Goal: Information Seeking & Learning: Learn about a topic

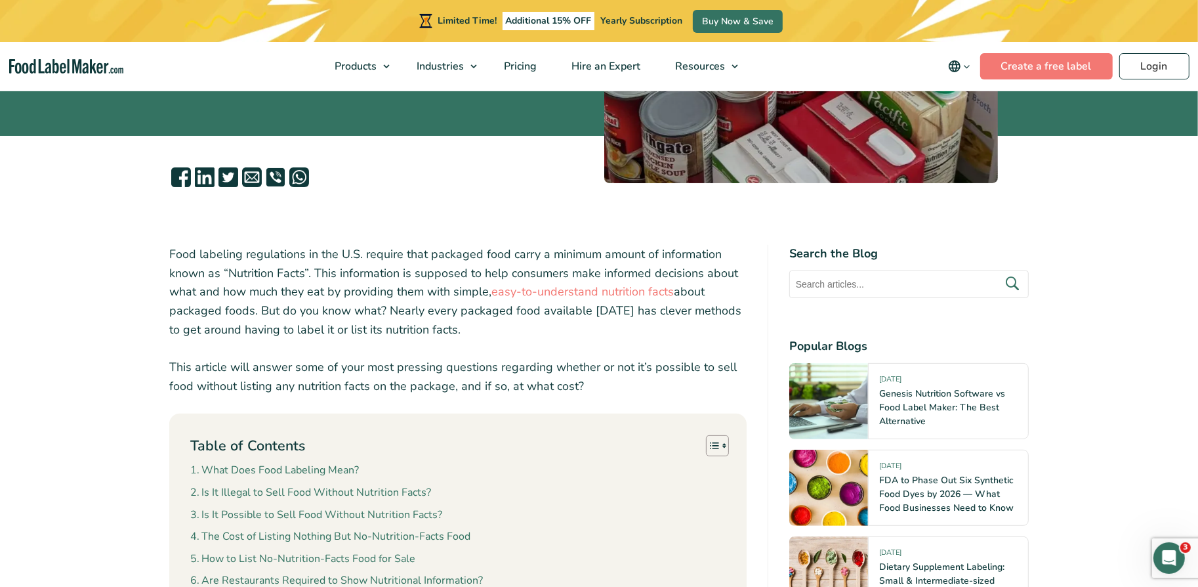
scroll to position [478, 0]
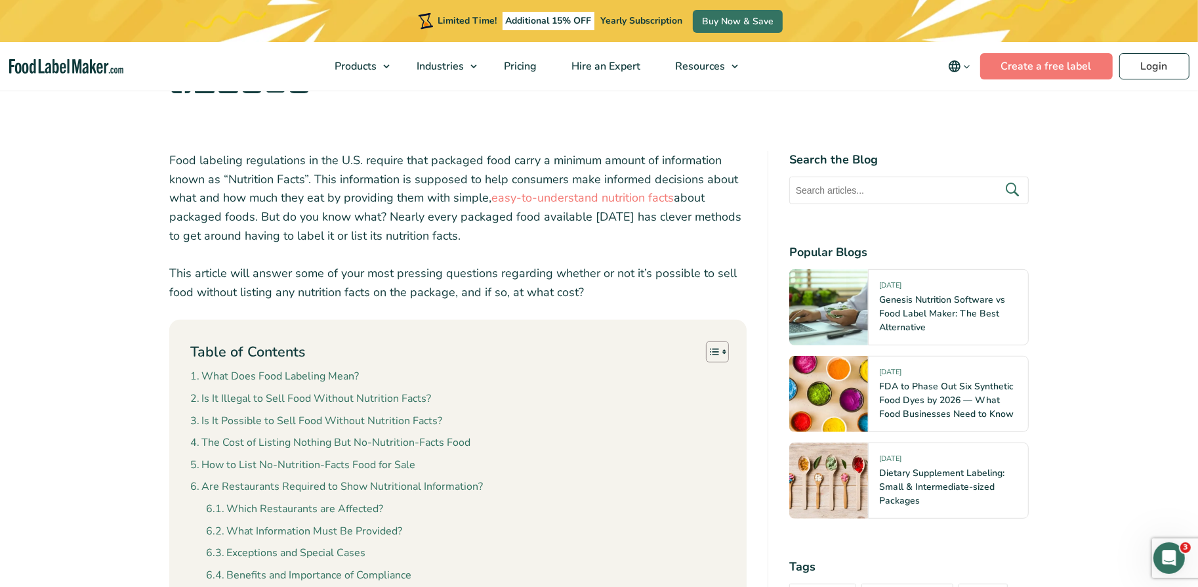
click at [385, 214] on p "Food labeling regulations in the U.S. require that packaged food carry a minimu…" at bounding box center [458, 198] width 578 height 95
click at [389, 224] on p "Food labeling regulations in the U.S. require that packaged food carry a minimu…" at bounding box center [458, 198] width 578 height 95
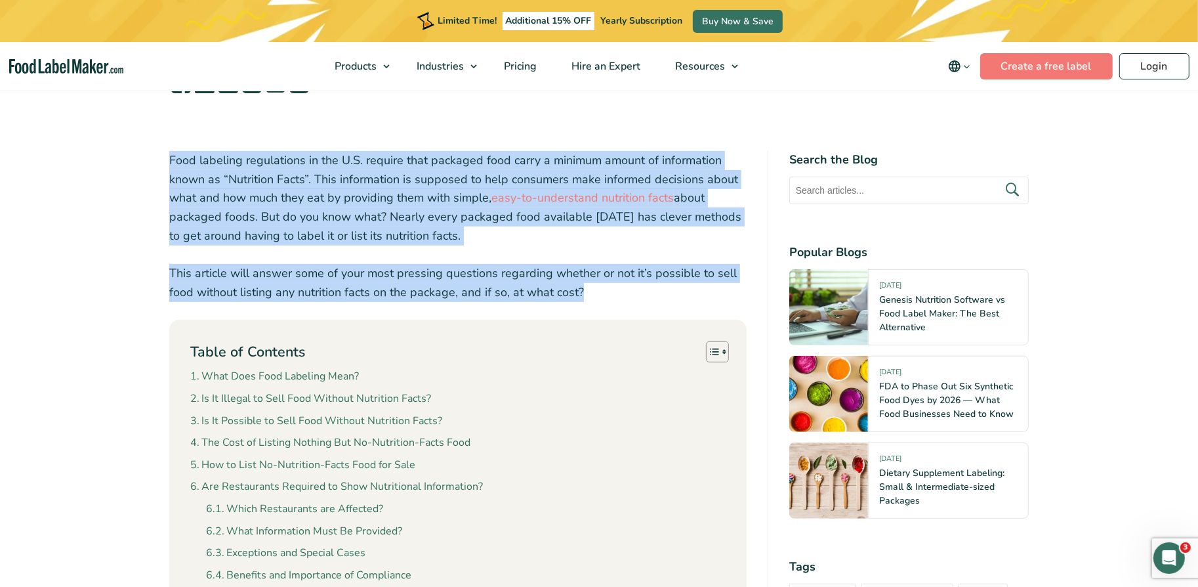
drag, startPoint x: 167, startPoint y: 163, endPoint x: 587, endPoint y: 297, distance: 440.1
copy div "Food labeling regulations in the U.S. require that packaged food carry a minimu…"
click at [454, 268] on p "This article will answer some of your most pressing questions regarding whether…" at bounding box center [458, 283] width 578 height 38
drag, startPoint x: 608, startPoint y: 291, endPoint x: 159, endPoint y: 152, distance: 469.2
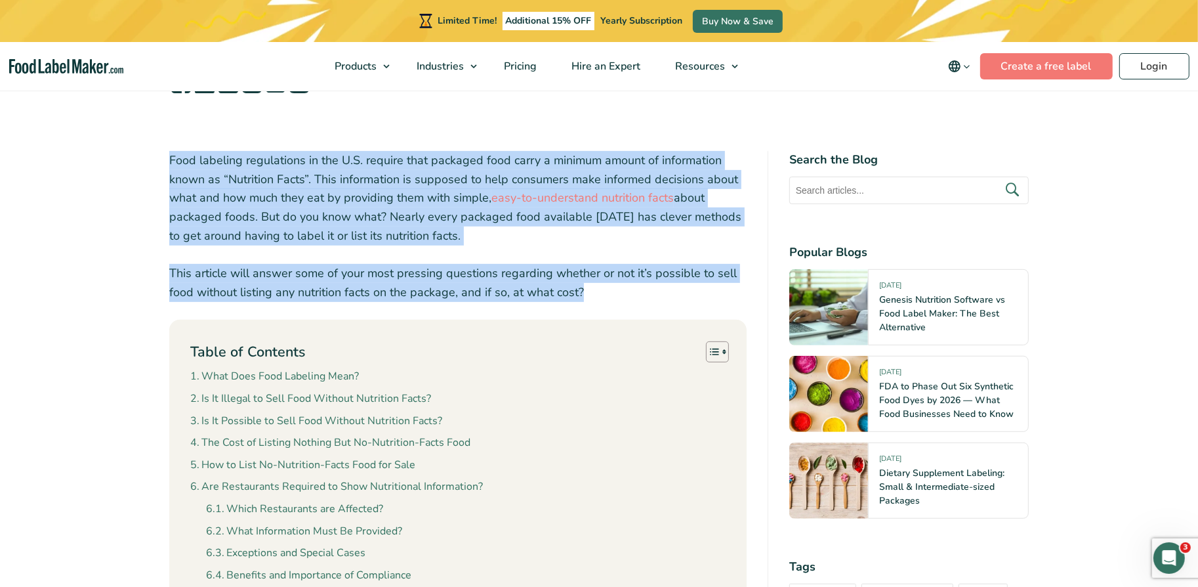
copy div "Food labeling regulations in the U.S. require that packaged food carry a minimu…"
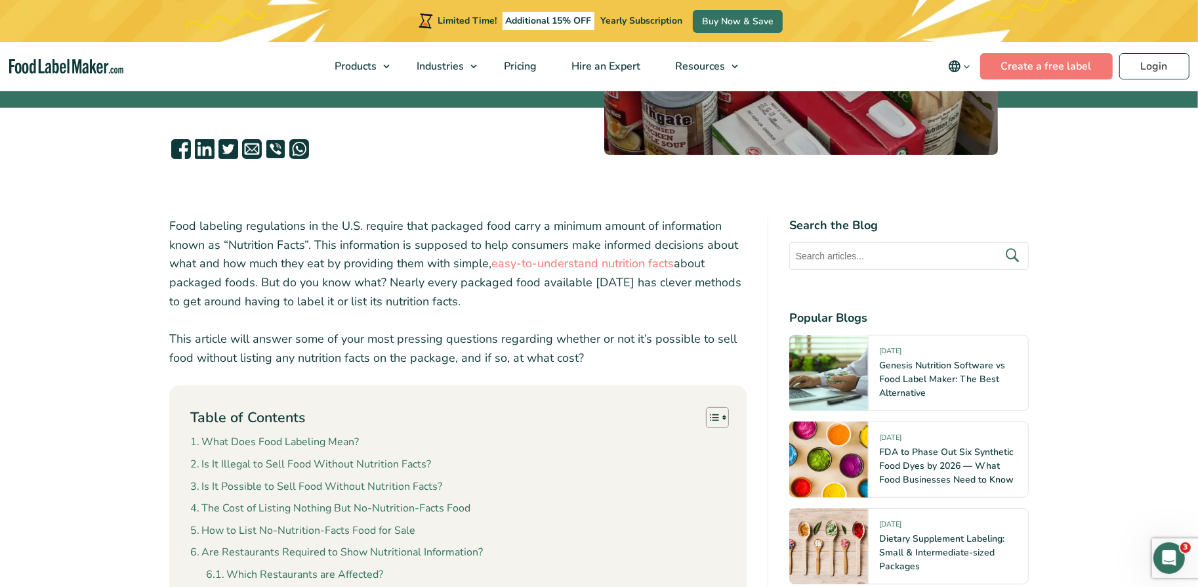
scroll to position [401, 0]
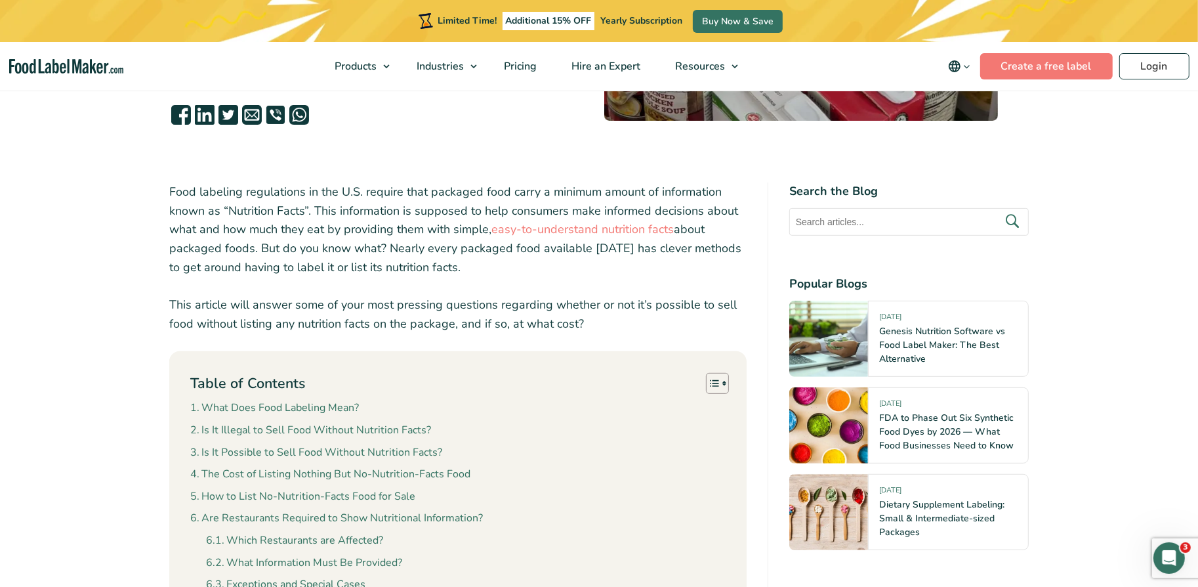
scroll to position [454, 0]
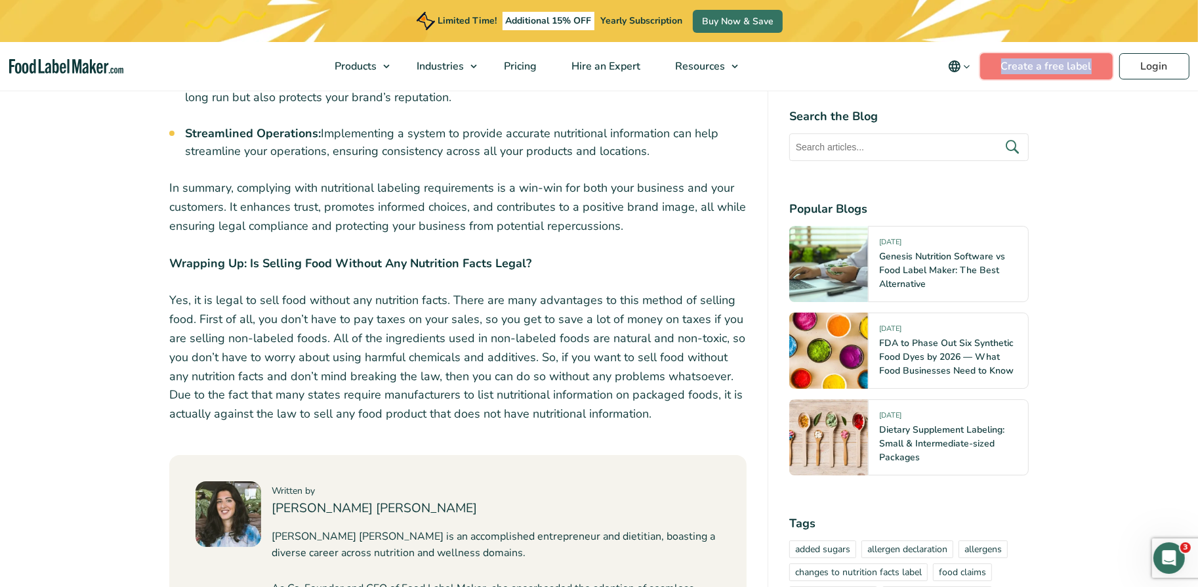
scroll to position [3913, 0]
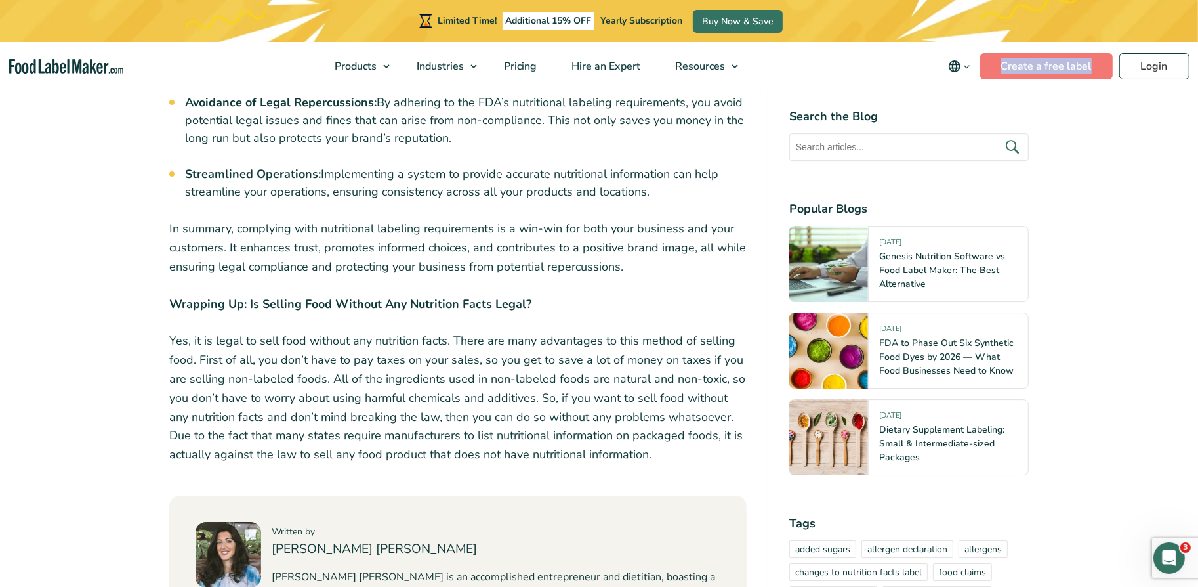
click at [446, 370] on p "Yes, it is legal to sell food without any nutrition facts. There are many advan…" at bounding box center [458, 397] width 578 height 133
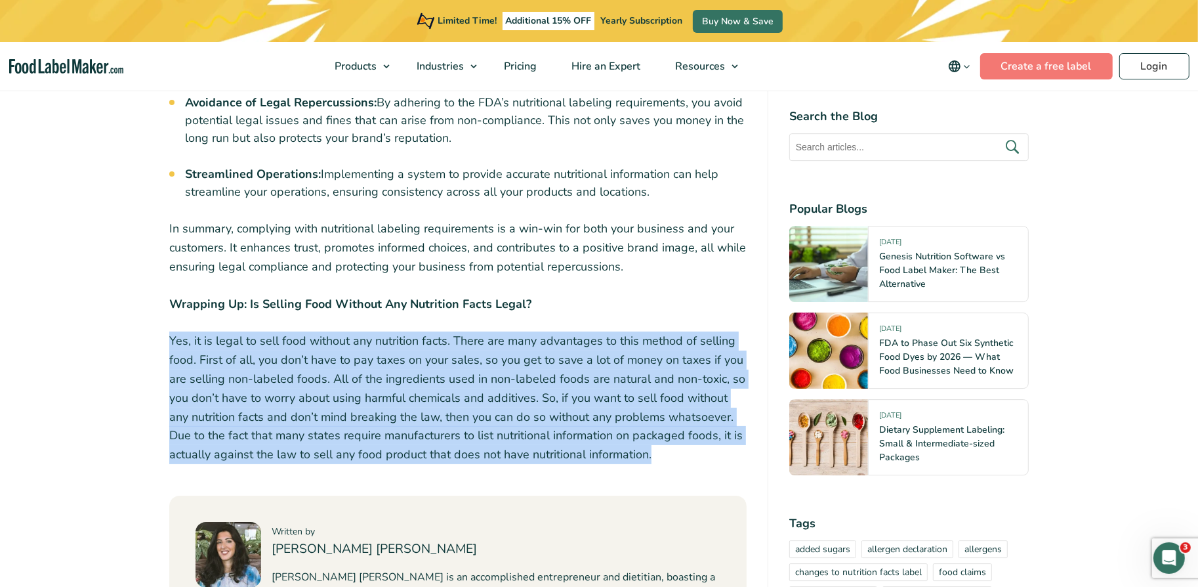
copy div "Yes, it is legal to sell food without any nutrition facts. There are many advan…"
click at [652, 337] on p "Yes, it is legal to sell food without any nutrition facts. There are many advan…" at bounding box center [458, 397] width 578 height 133
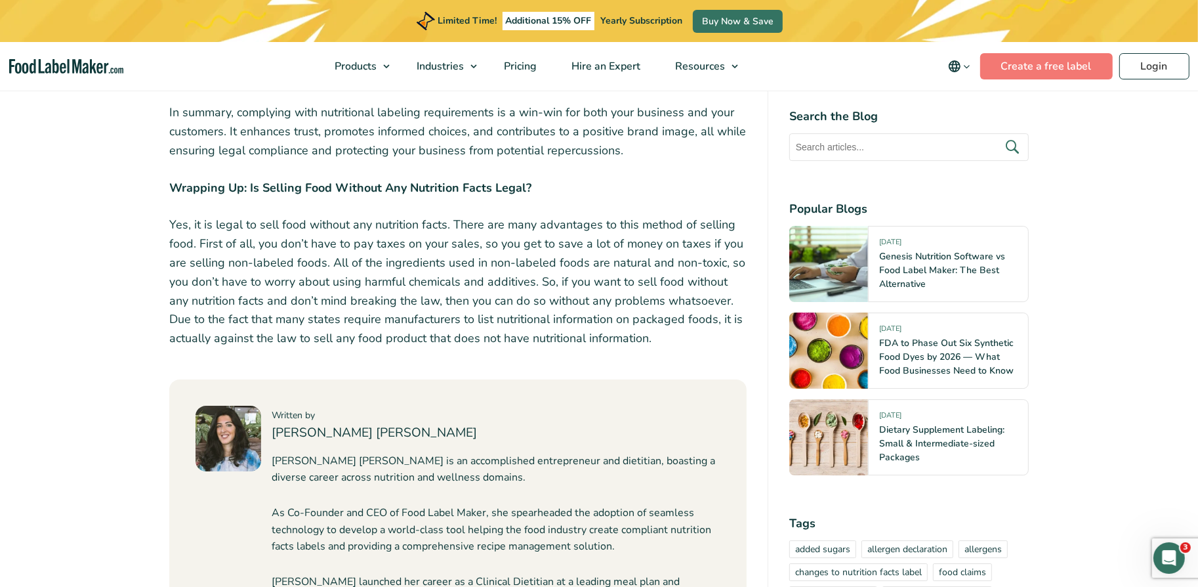
scroll to position [4024, 0]
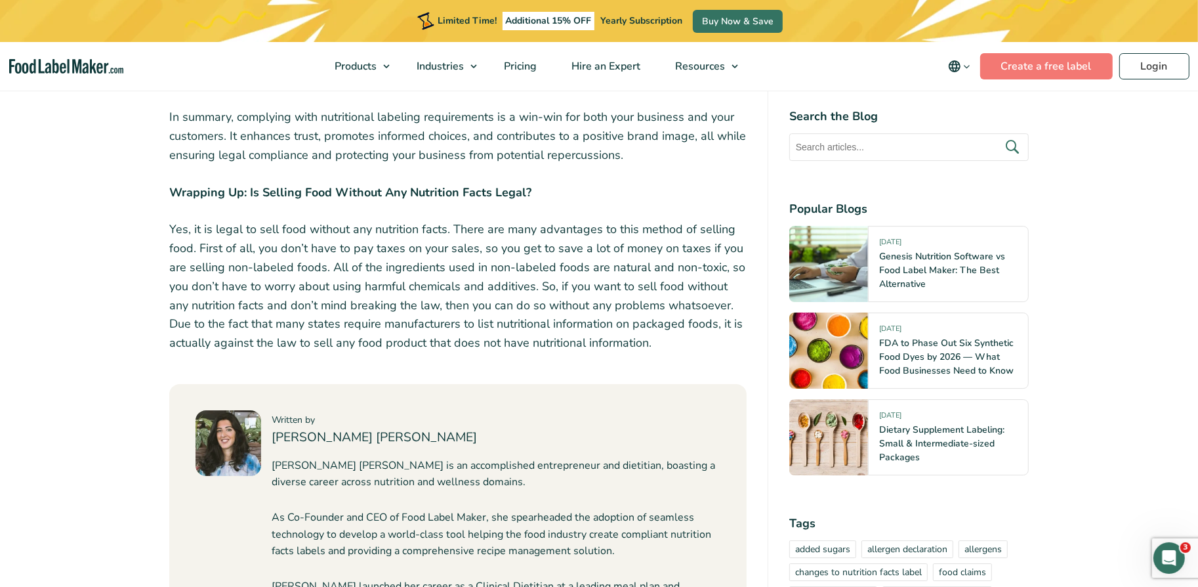
click at [419, 184] on strong "Wrapping Up: Is Selling Food Without Any Nutrition Facts Legal?" at bounding box center [350, 192] width 362 height 16
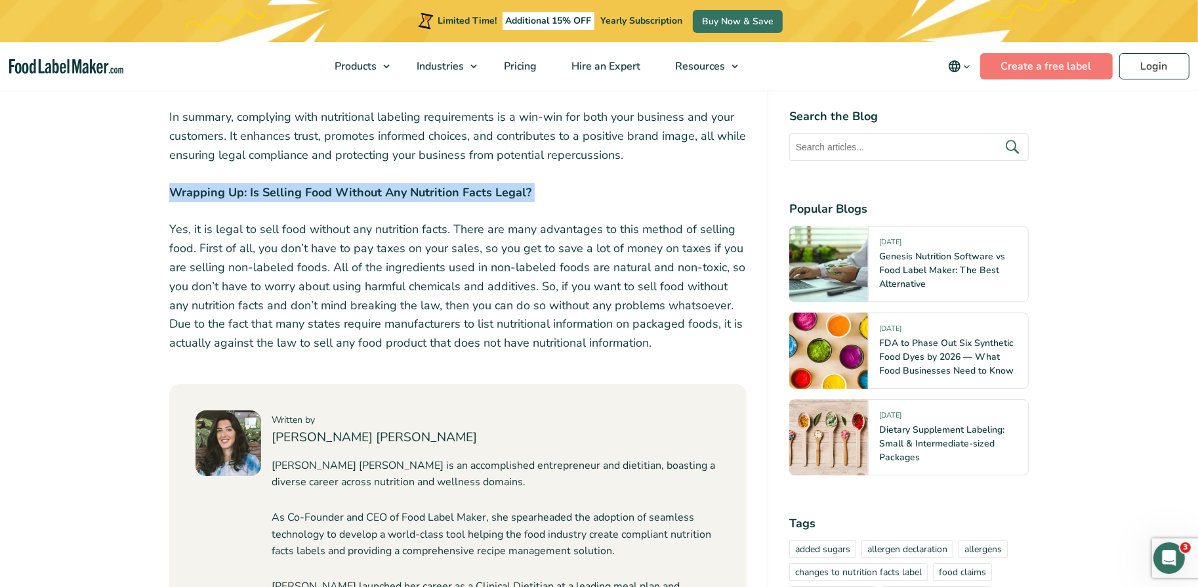
click at [419, 184] on strong "Wrapping Up: Is Selling Food Without Any Nutrition Facts Legal?" at bounding box center [350, 192] width 362 height 16
copy div "Wrapping Up: Is Selling Food Without Any Nutrition Facts Legal?"
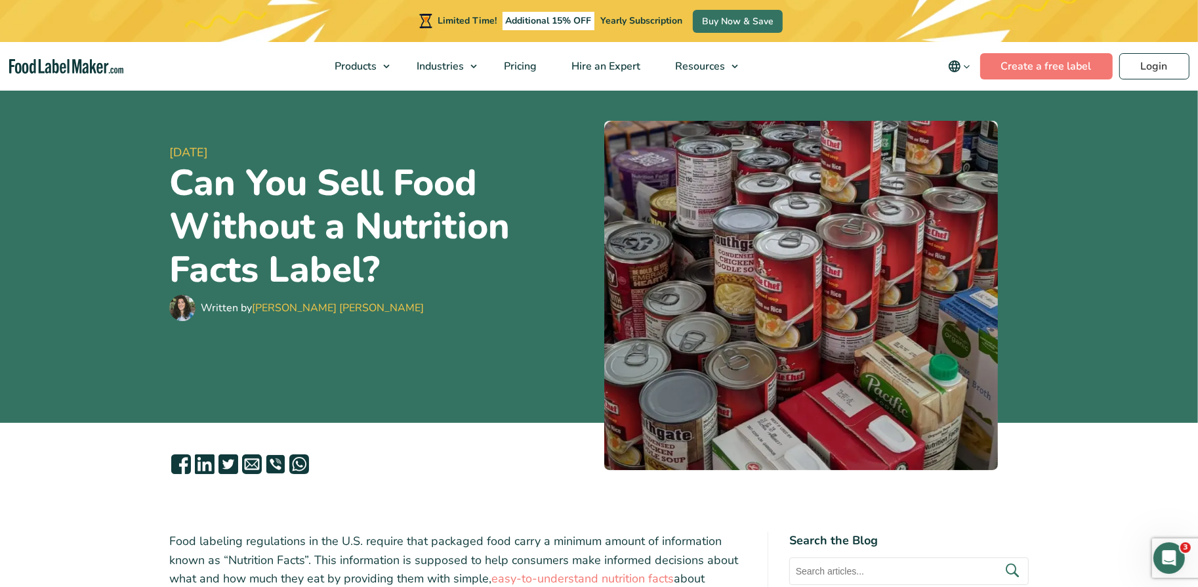
scroll to position [0, 0]
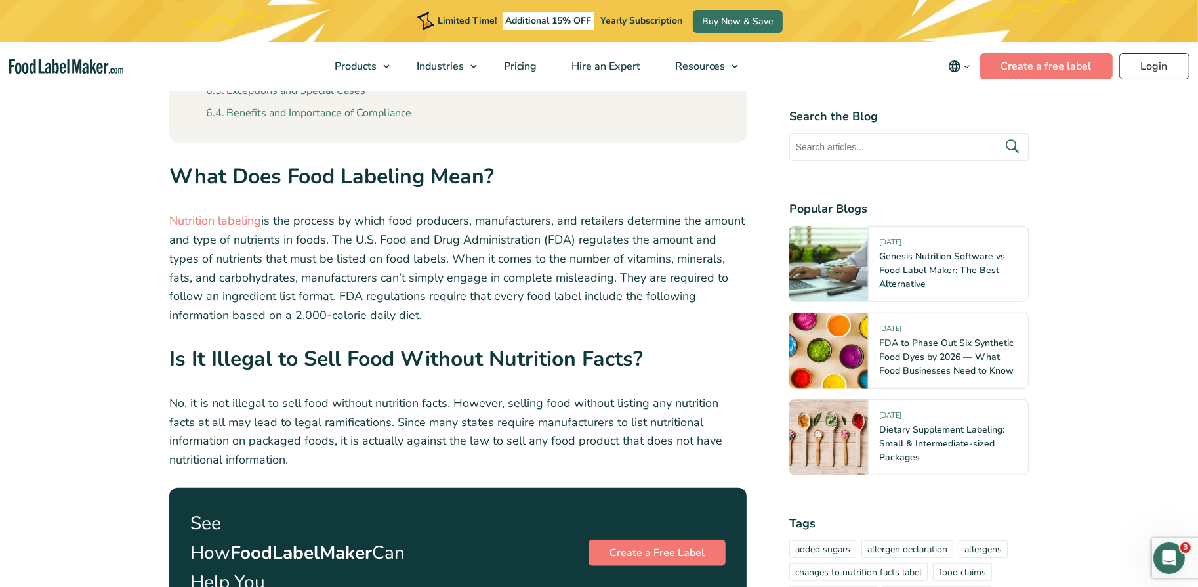
scroll to position [953, 0]
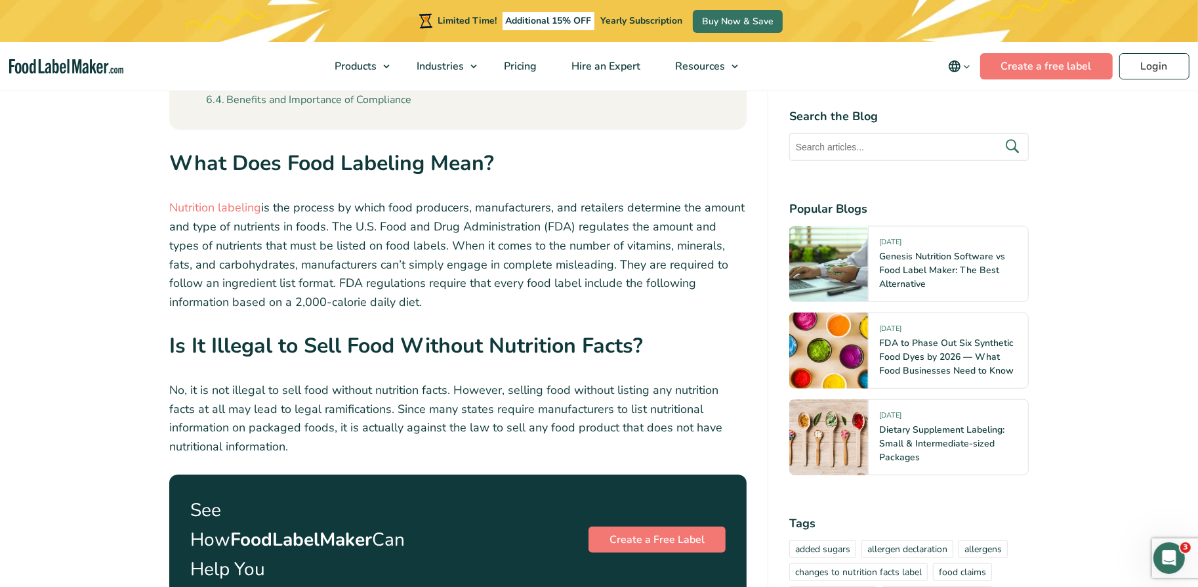
click at [327, 350] on strong "Is It Illegal to Sell Food Without Nutrition Facts?" at bounding box center [406, 345] width 474 height 28
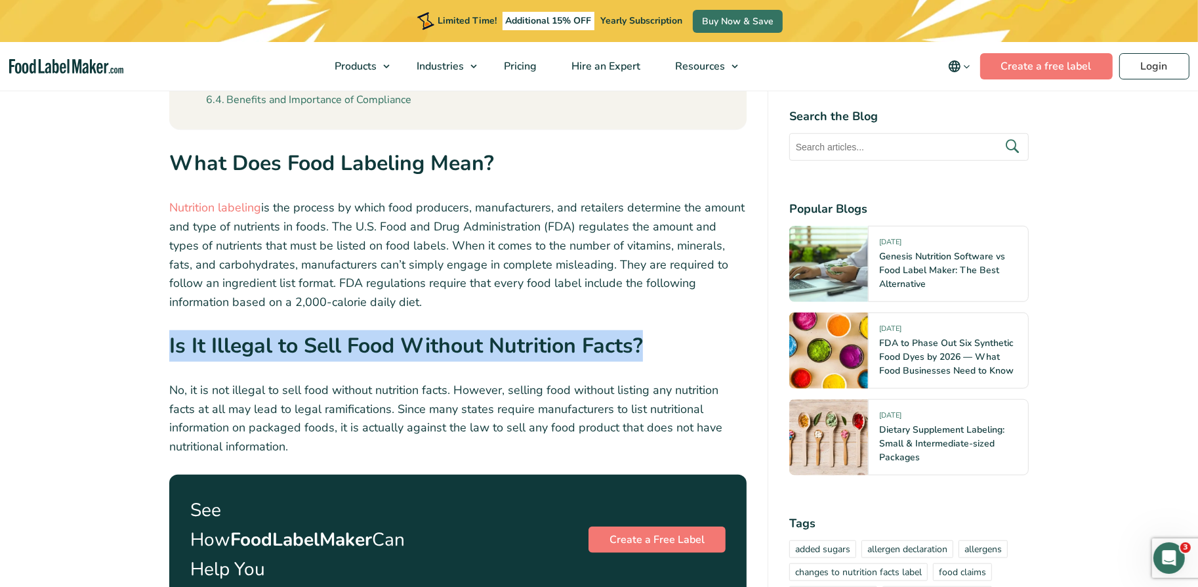
click at [327, 350] on strong "Is It Illegal to Sell Food Without Nutrition Facts?" at bounding box center [406, 345] width 474 height 28
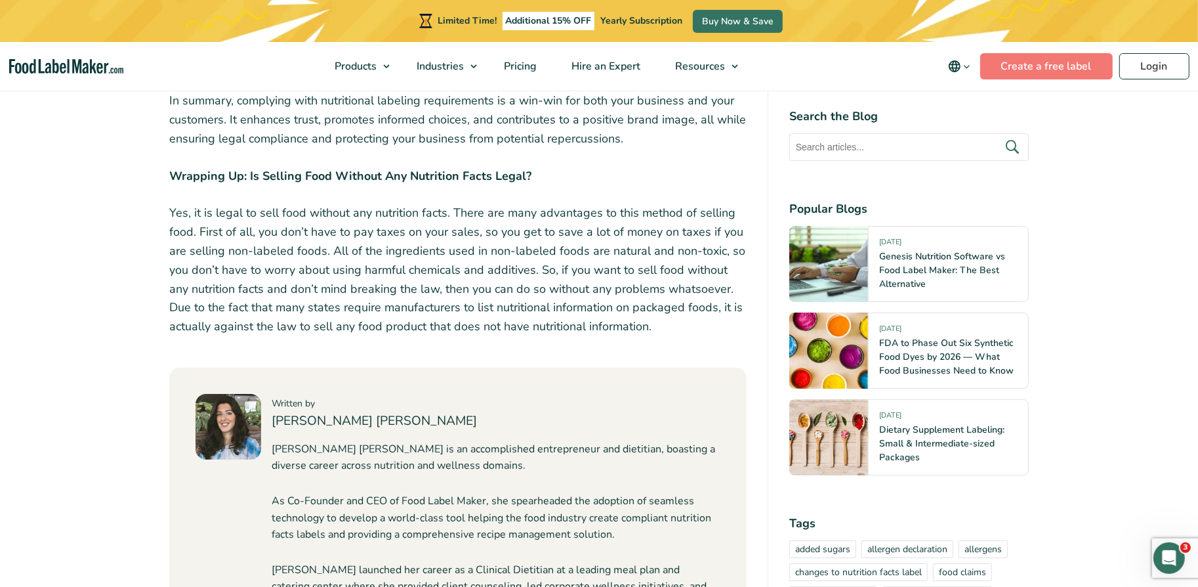
scroll to position [4027, 0]
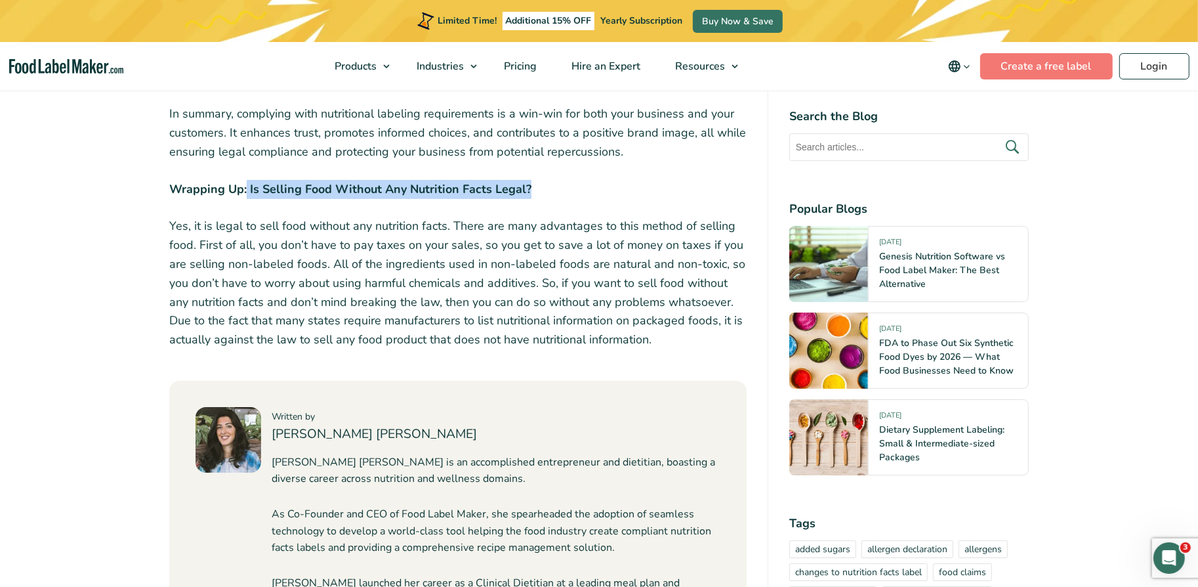
drag, startPoint x: 246, startPoint y: 158, endPoint x: 603, endPoint y: 161, distance: 357.1
click at [603, 180] on p "Wrapping Up: Is Selling Food Without Any Nutrition Facts Legal?" at bounding box center [458, 189] width 578 height 19
copy strong "Is Selling Food Without Any Nutrition Facts Legal?"
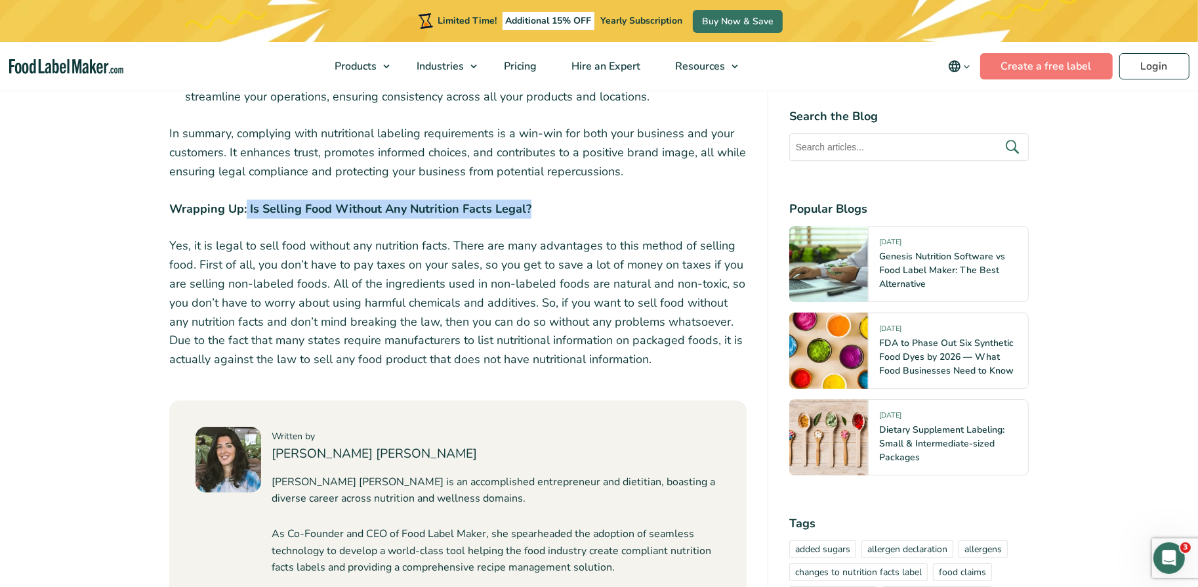
scroll to position [3992, 0]
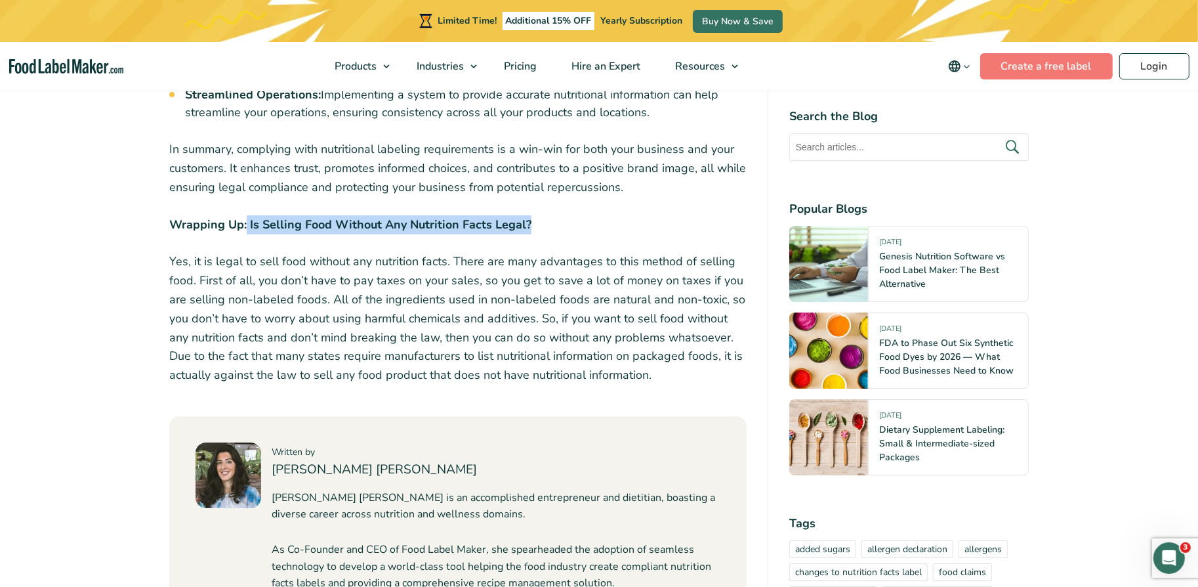
click at [340, 217] on strong "Wrapping Up: Is Selling Food Without Any Nutrition Facts Legal?" at bounding box center [350, 225] width 362 height 16
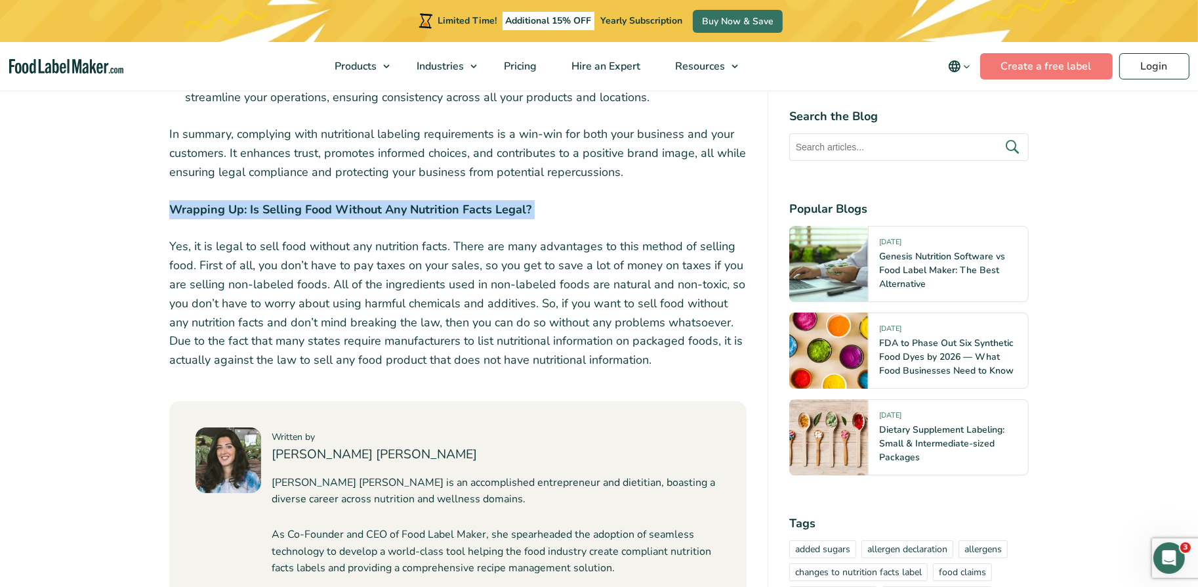
scroll to position [3888, 0]
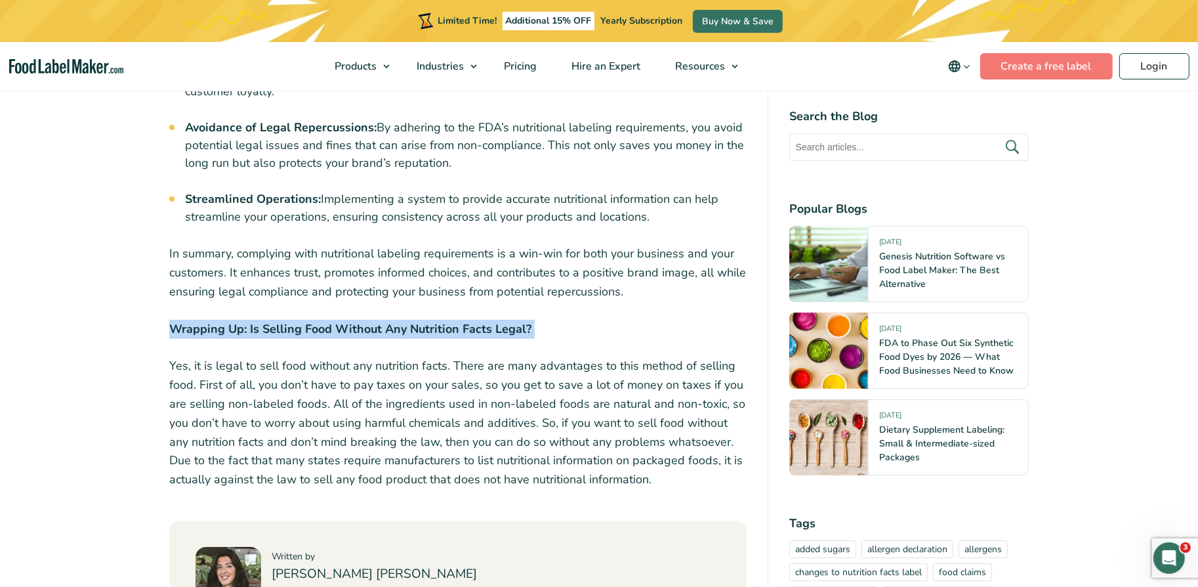
click at [584, 396] on p "Yes, it is legal to sell food without any nutrition facts. There are many advan…" at bounding box center [458, 422] width 578 height 133
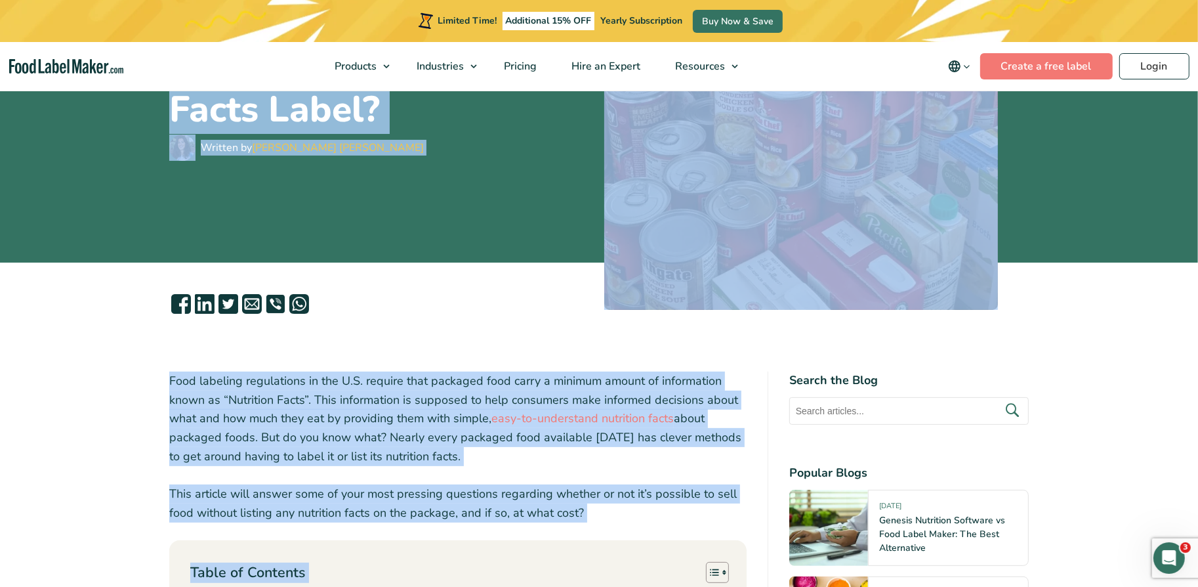
scroll to position [0, 0]
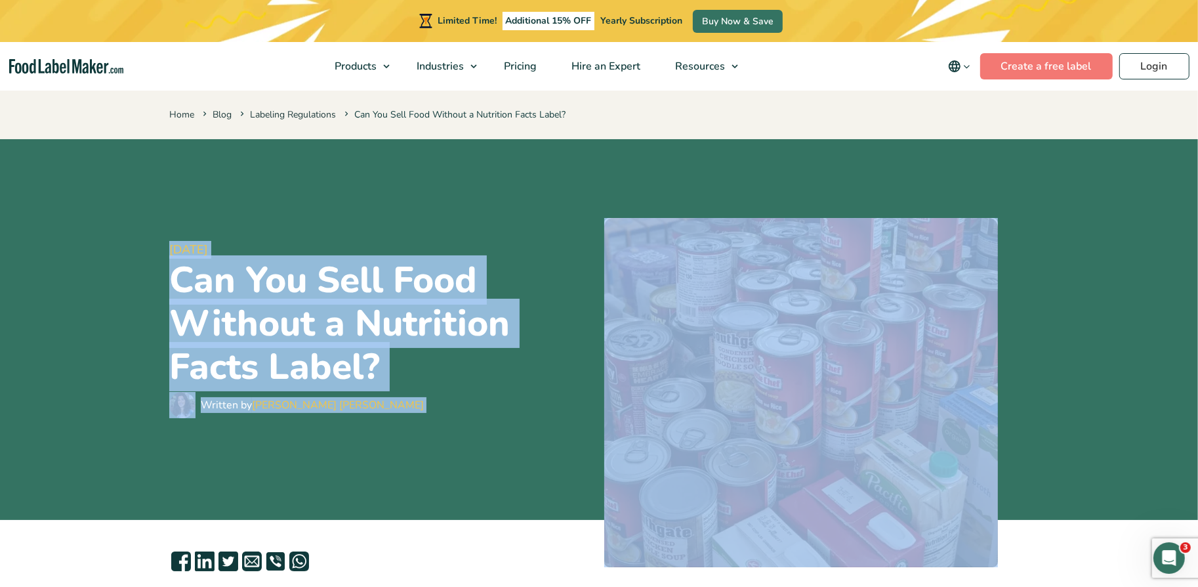
drag, startPoint x: 616, startPoint y: 451, endPoint x: 133, endPoint y: 238, distance: 527.2
copy article "6 November, 2022 Can You Sell Food Without a Nutrition Facts Label? Written by …"
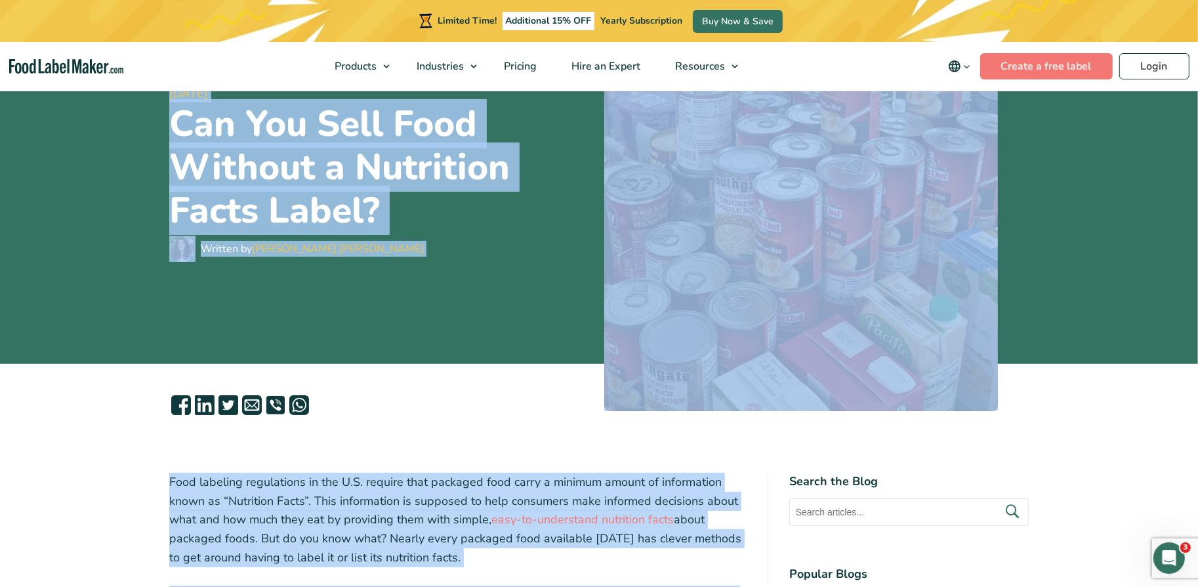
scroll to position [433, 0]
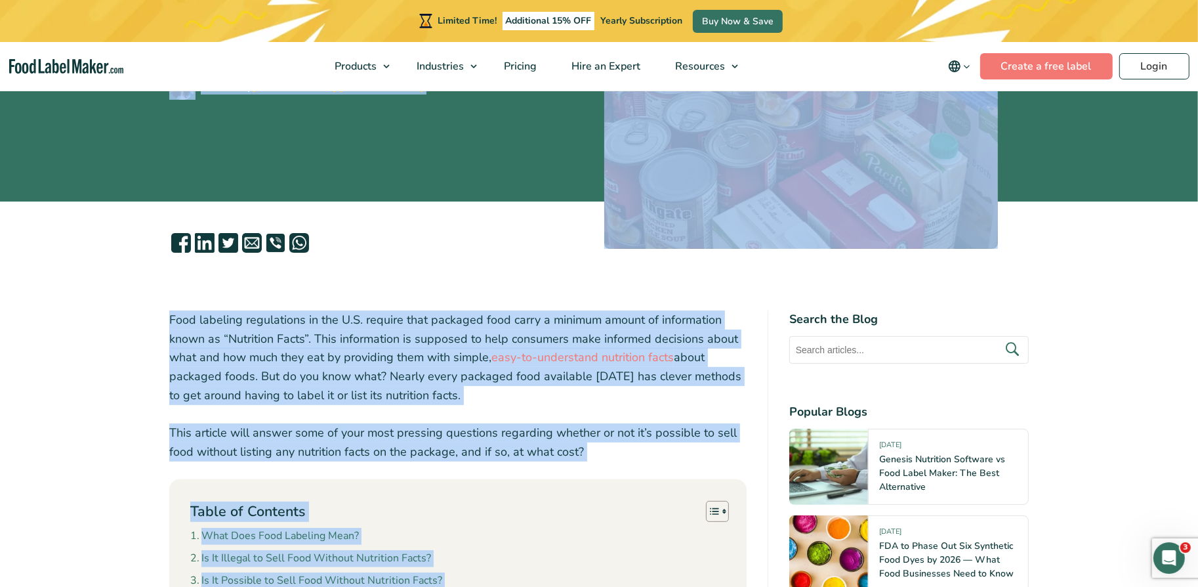
scroll to position [268, 0]
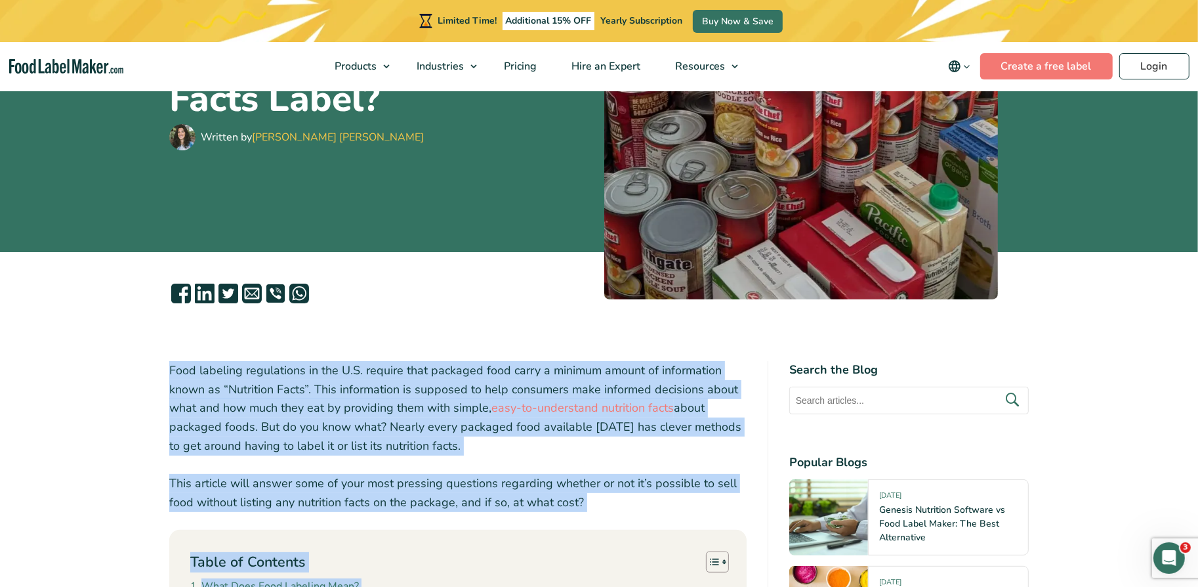
drag, startPoint x: 620, startPoint y: 346, endPoint x: 175, endPoint y: 358, distance: 445.2
click at [247, 373] on p "Food labeling regulations in the U.S. require that packaged food carry a minimu…" at bounding box center [458, 408] width 578 height 95
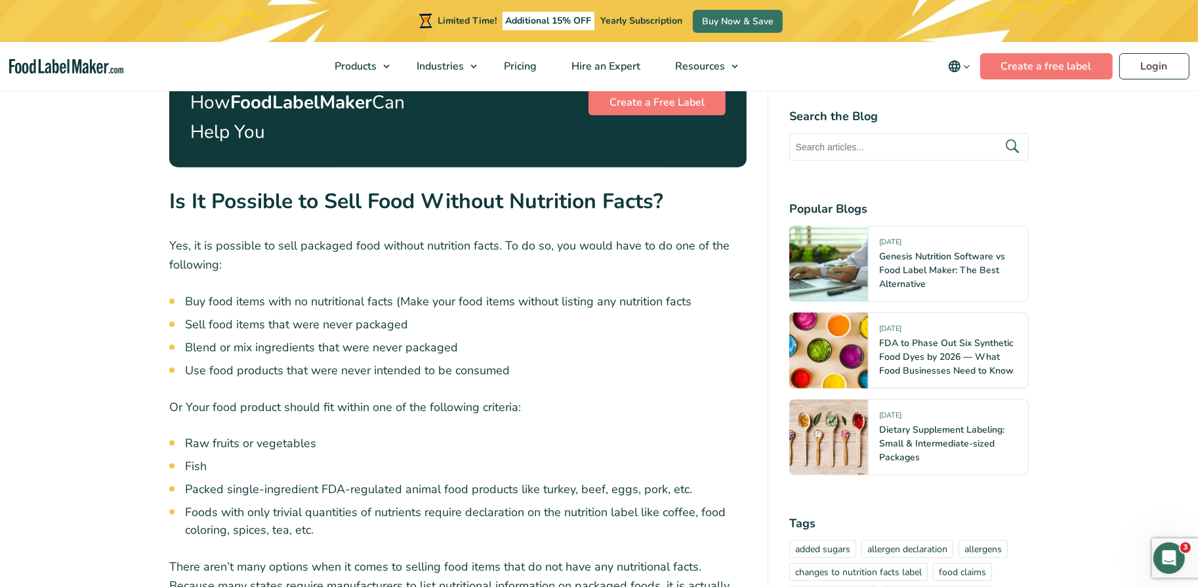
scroll to position [1392, 0]
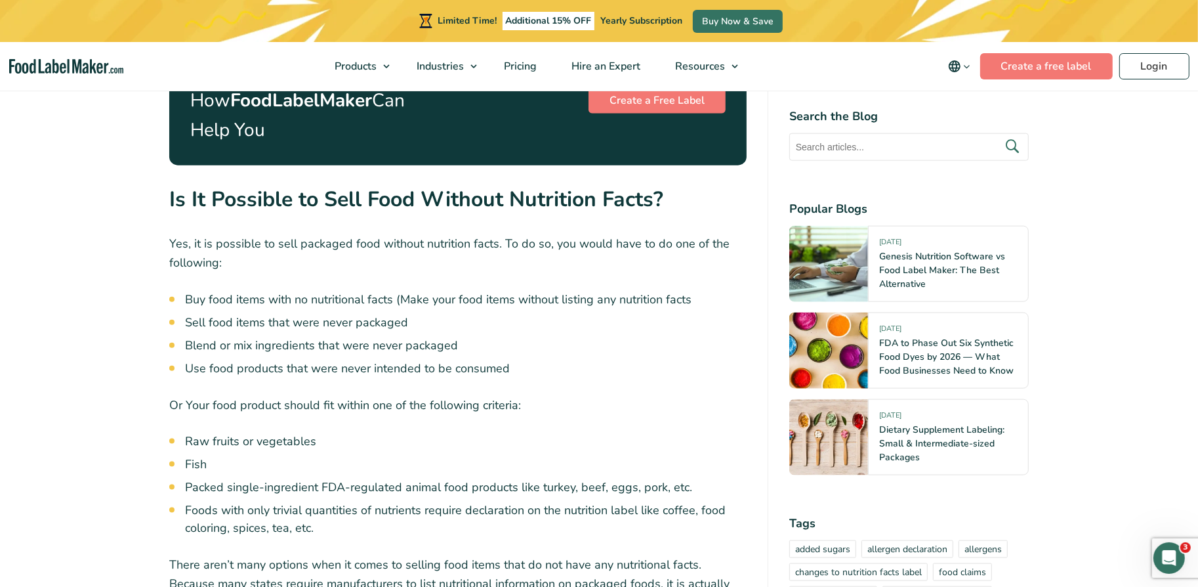
click at [444, 234] on p "Yes, it is possible to sell packaged food without nutrition facts. To do so, yo…" at bounding box center [458, 253] width 578 height 38
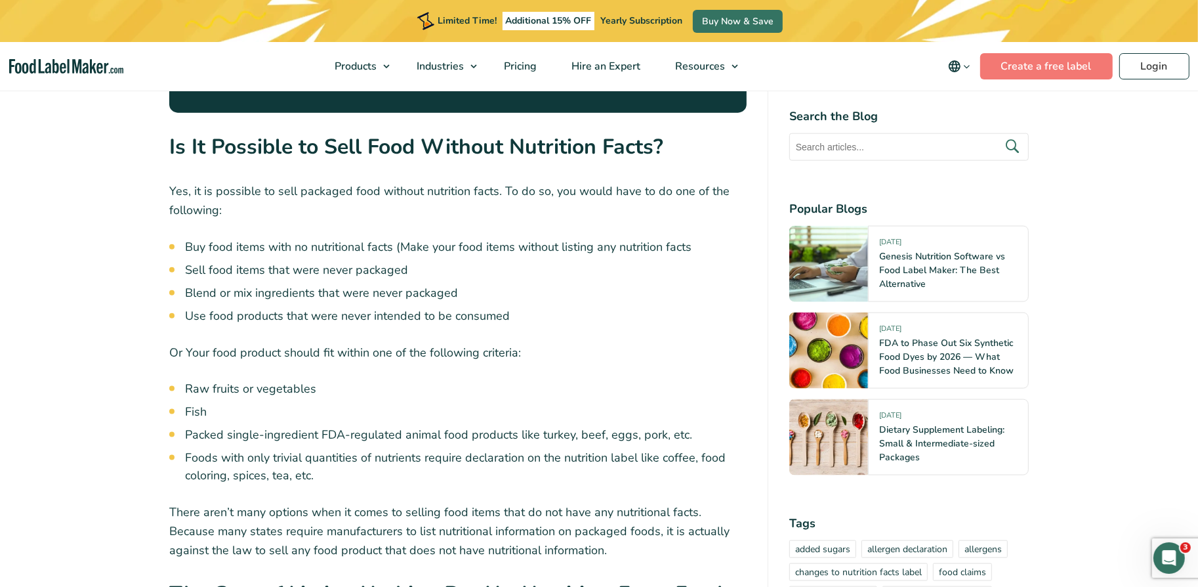
scroll to position [1441, 0]
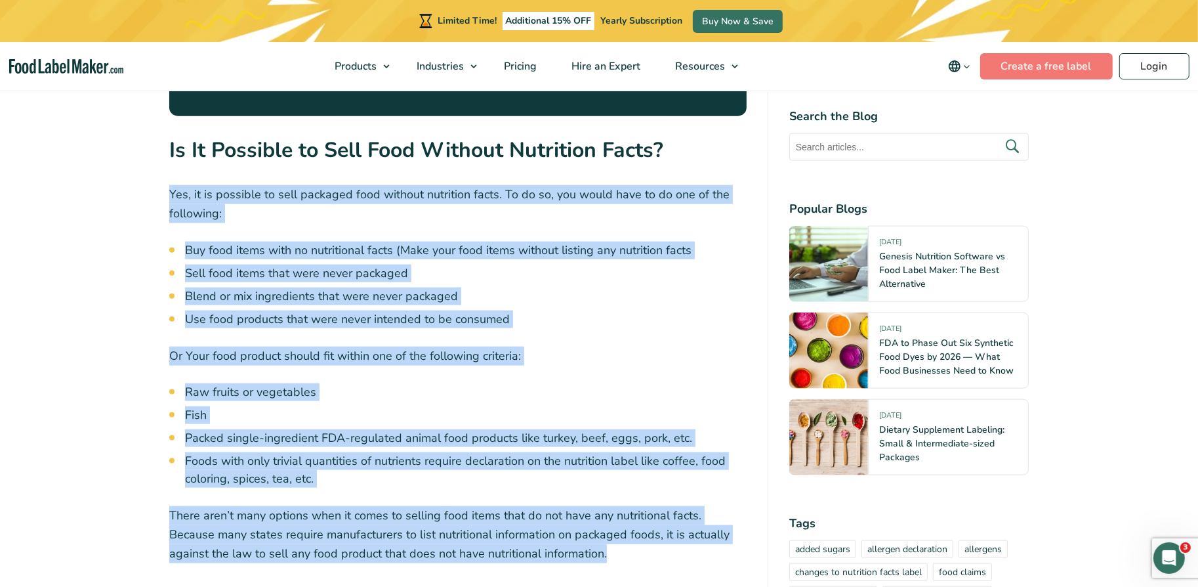
drag, startPoint x: 547, startPoint y: 526, endPoint x: 154, endPoint y: 150, distance: 544.5
copy div "Yes, it is possible to sell packaged food without nutrition facts. To do so, yo…"
click at [512, 383] on li "Raw fruits or vegetables" at bounding box center [466, 392] width 562 height 18
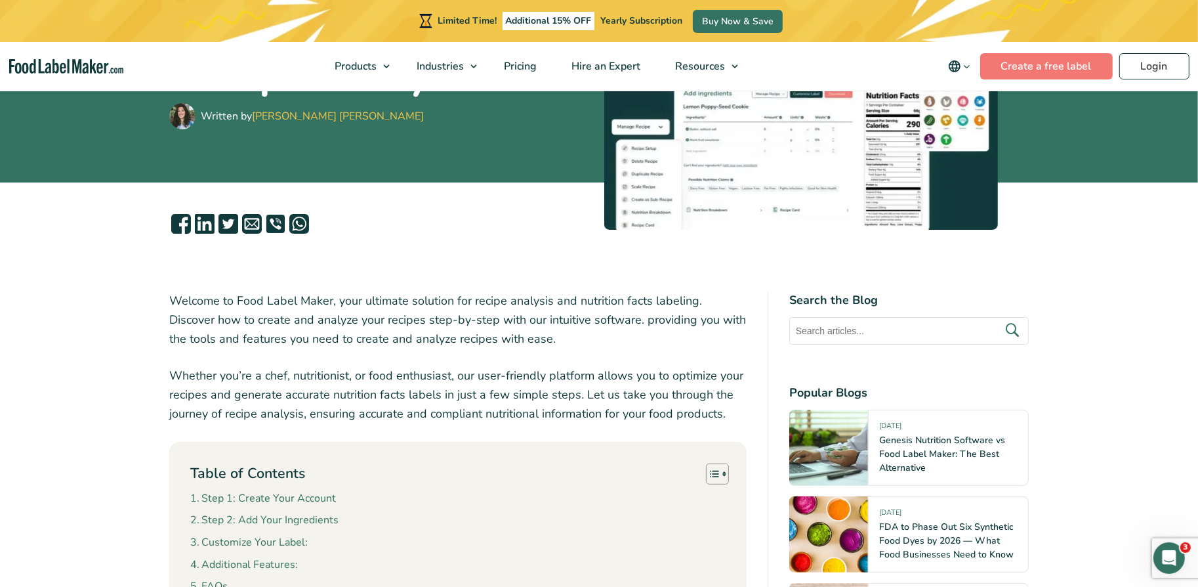
click at [47, 64] on img "main navigation" at bounding box center [66, 66] width 115 height 15
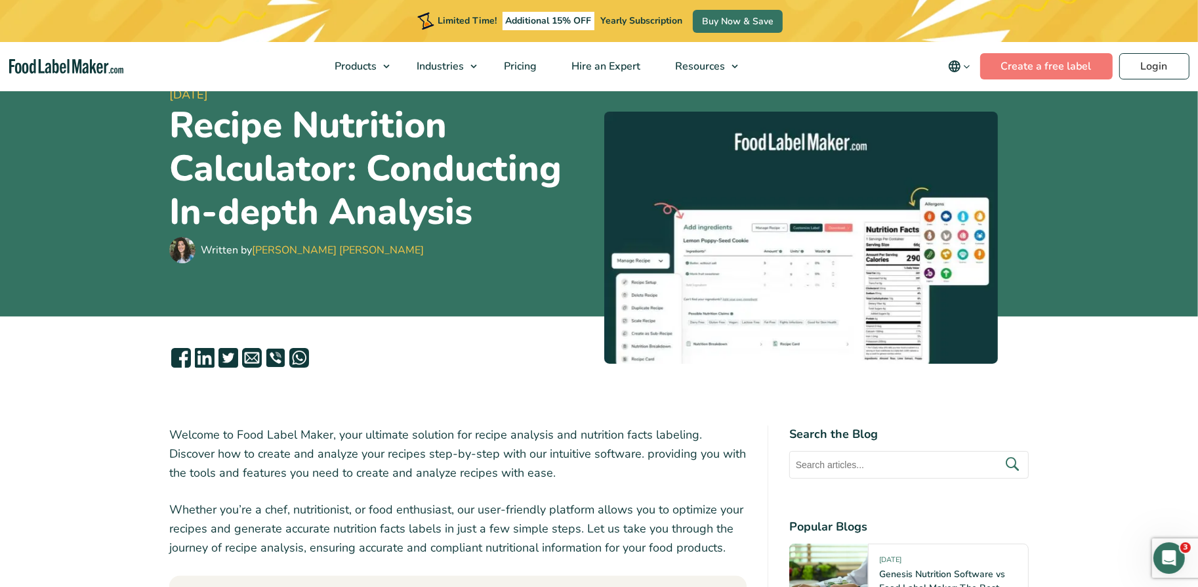
scroll to position [106, 0]
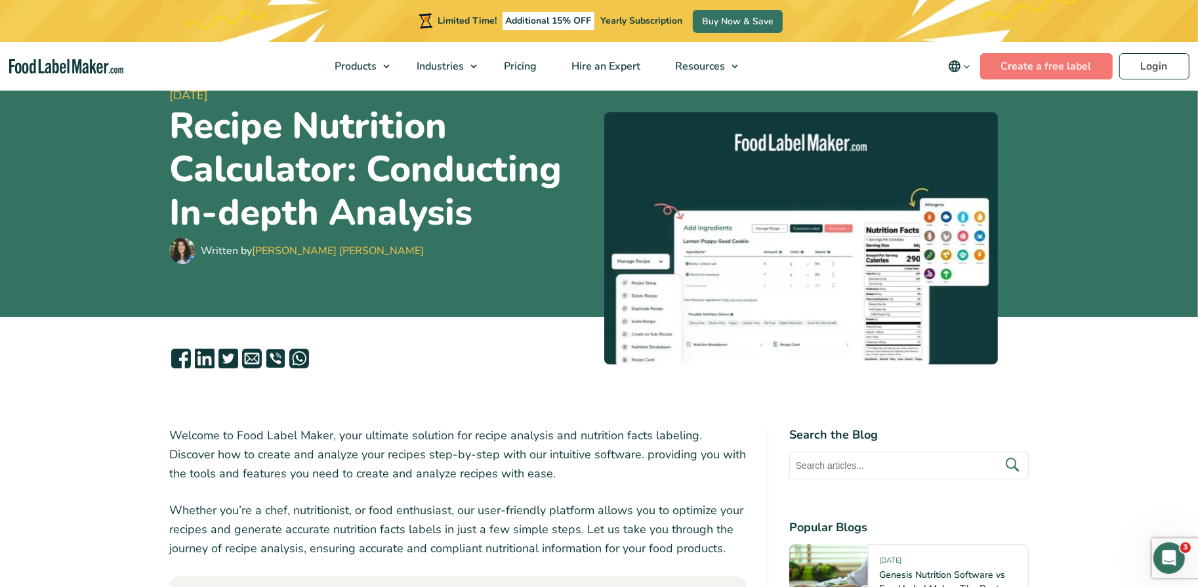
click at [396, 152] on h1 "Recipe Nutrition Calculator: Conducting In-depth Analysis" at bounding box center [381, 169] width 425 height 130
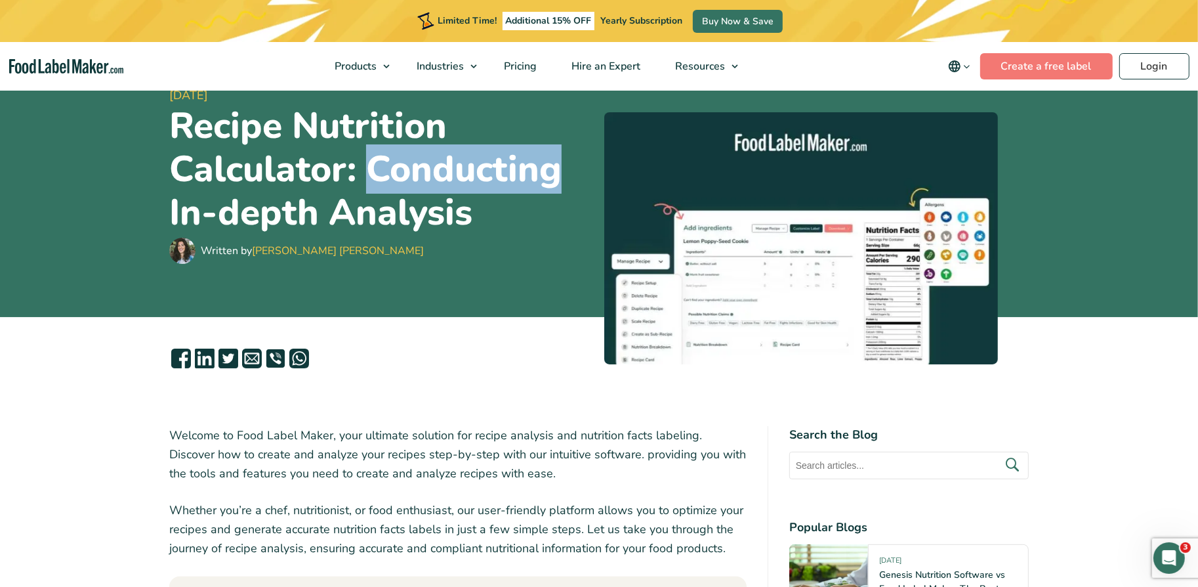
click at [396, 152] on h1 "Recipe Nutrition Calculator: Conducting In-depth Analysis" at bounding box center [381, 169] width 425 height 130
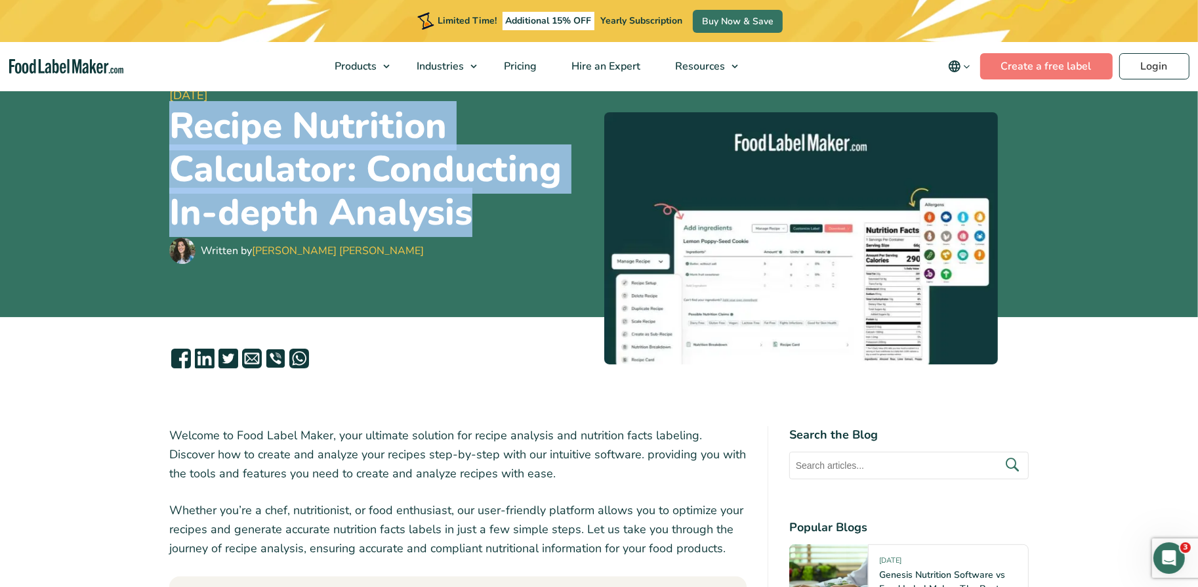
scroll to position [263, 0]
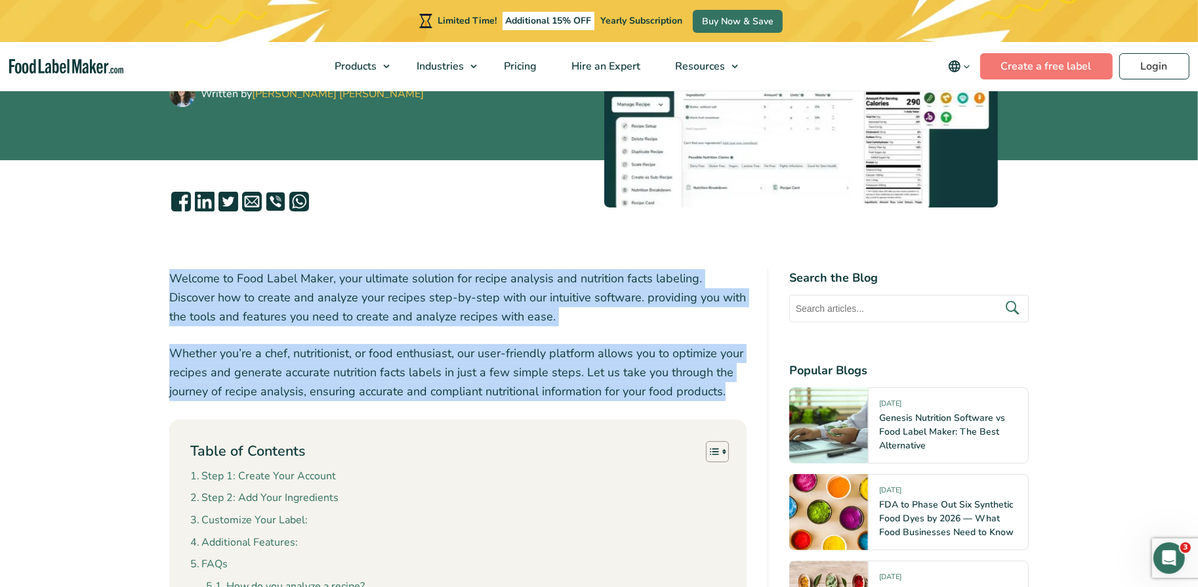
drag, startPoint x: 731, startPoint y: 395, endPoint x: 79, endPoint y: 265, distance: 665.4
copy div "Welcome to Food Label Maker, your ultimate solution for recipe analysis and nut…"
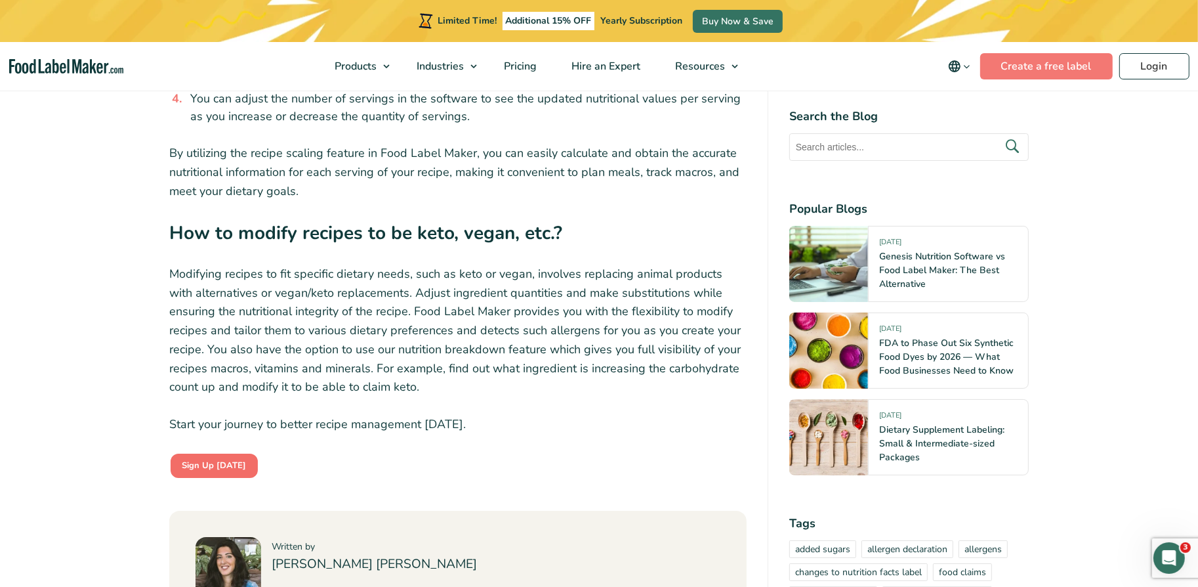
scroll to position [4820, 0]
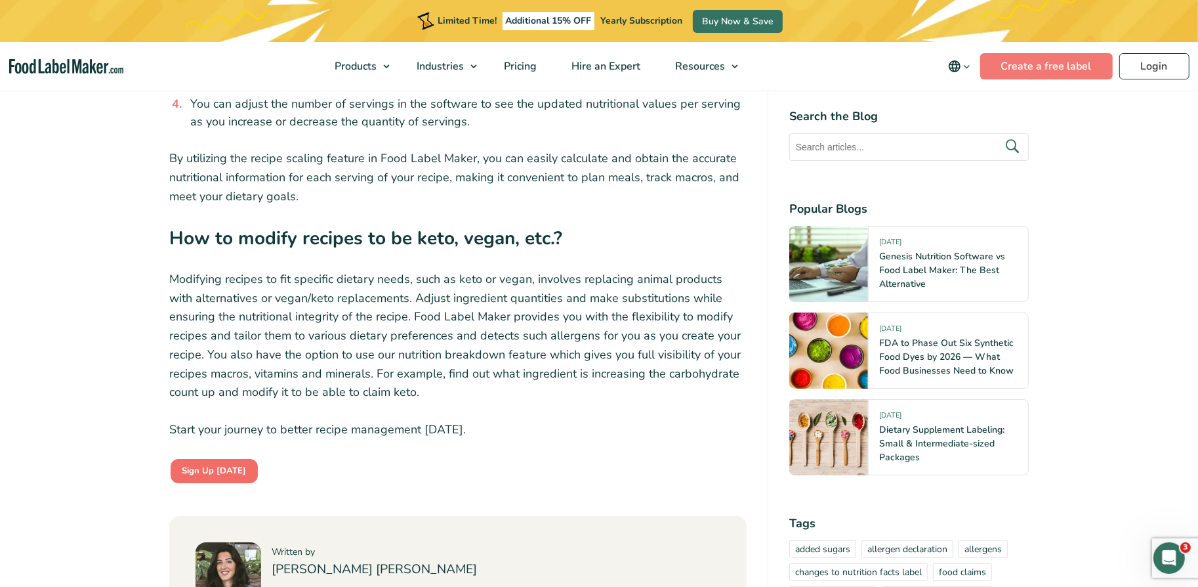
click at [395, 302] on p "Modifying recipes to fit specific dietary needs, such as keto or vegan, involve…" at bounding box center [458, 336] width 578 height 133
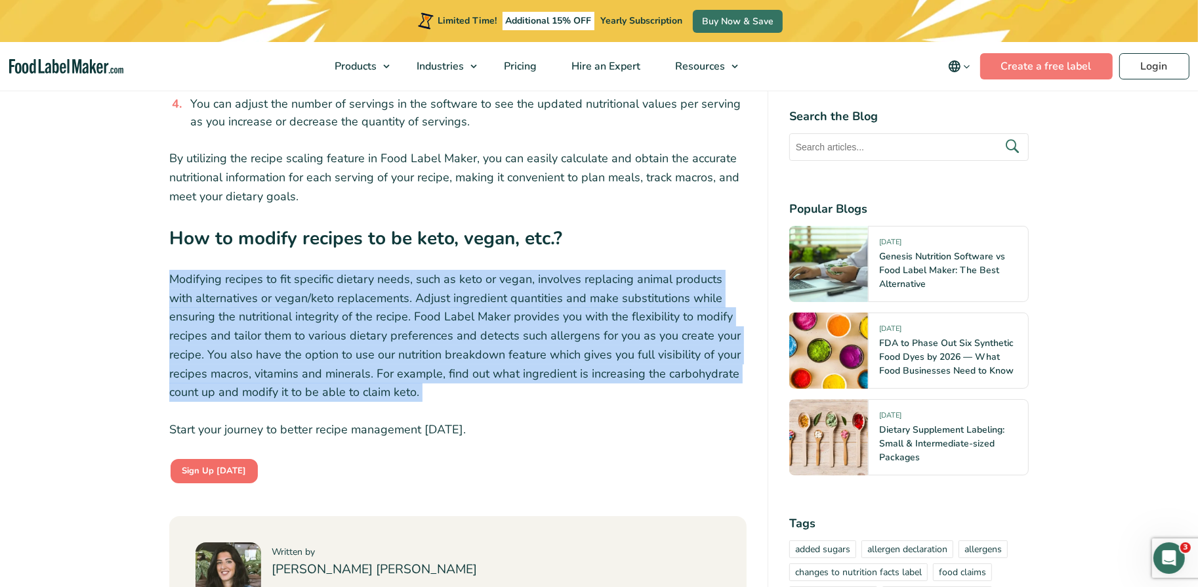
click at [407, 326] on p "Modifying recipes to fit specific dietary needs, such as keto or vegan, involve…" at bounding box center [458, 336] width 578 height 133
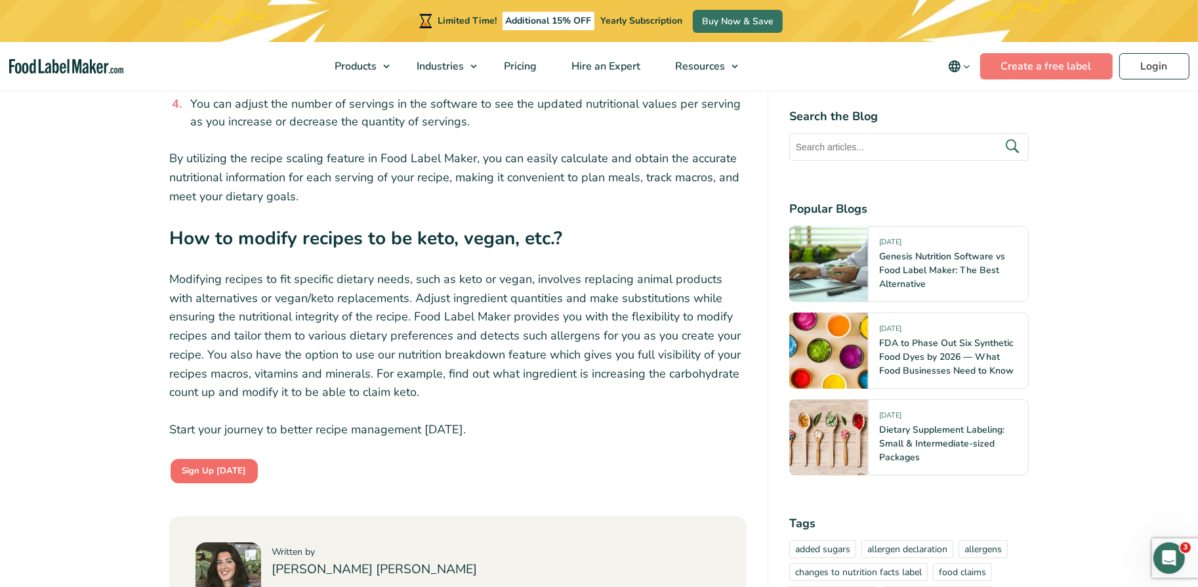
click at [410, 420] on p "Start your journey to better recipe management today." at bounding box center [458, 429] width 578 height 19
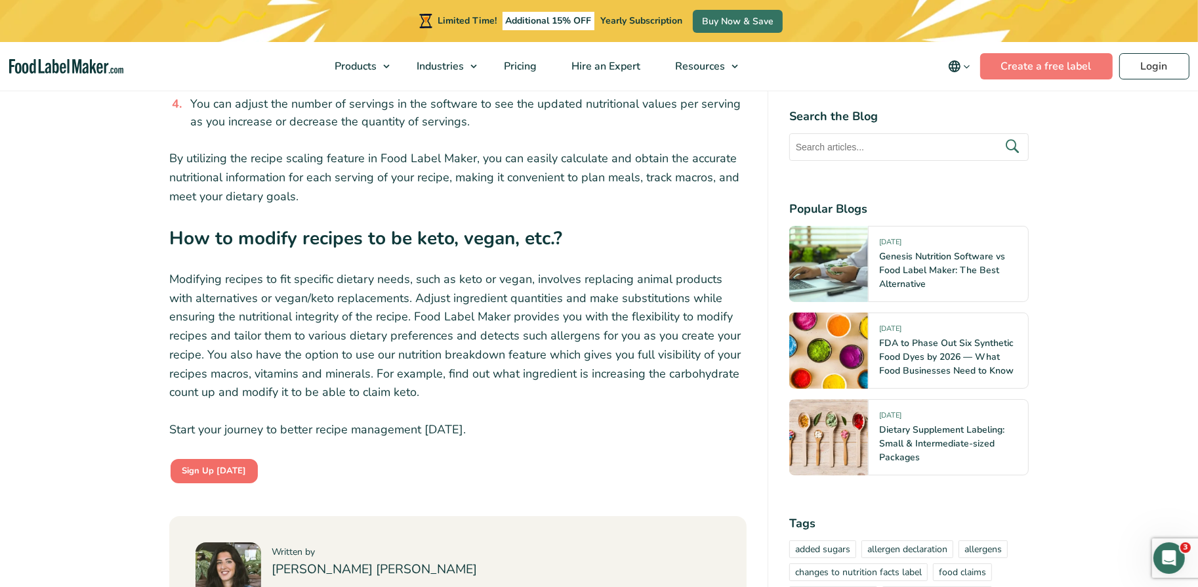
click at [207, 420] on p "Start your journey to better recipe management today." at bounding box center [458, 429] width 578 height 19
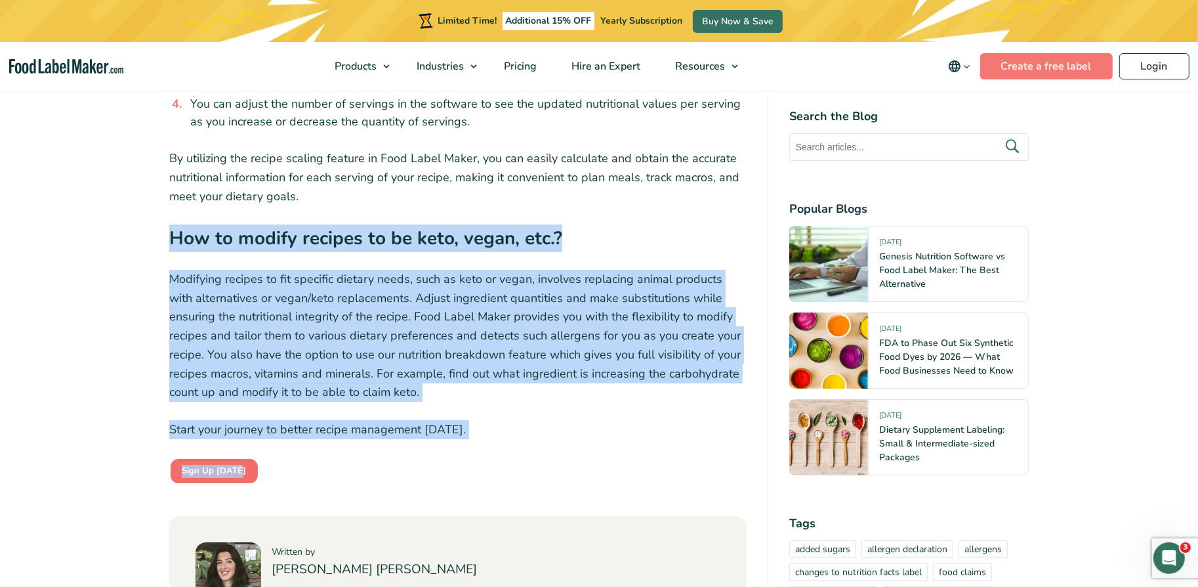
drag, startPoint x: 271, startPoint y: 433, endPoint x: 156, endPoint y: 186, distance: 272.2
copy div "How to modify recipes to be keto, vegan, etc.? Modifying recipes to fit specifi…"
click at [198, 457] on link "Sign Up Today" at bounding box center [214, 470] width 90 height 27
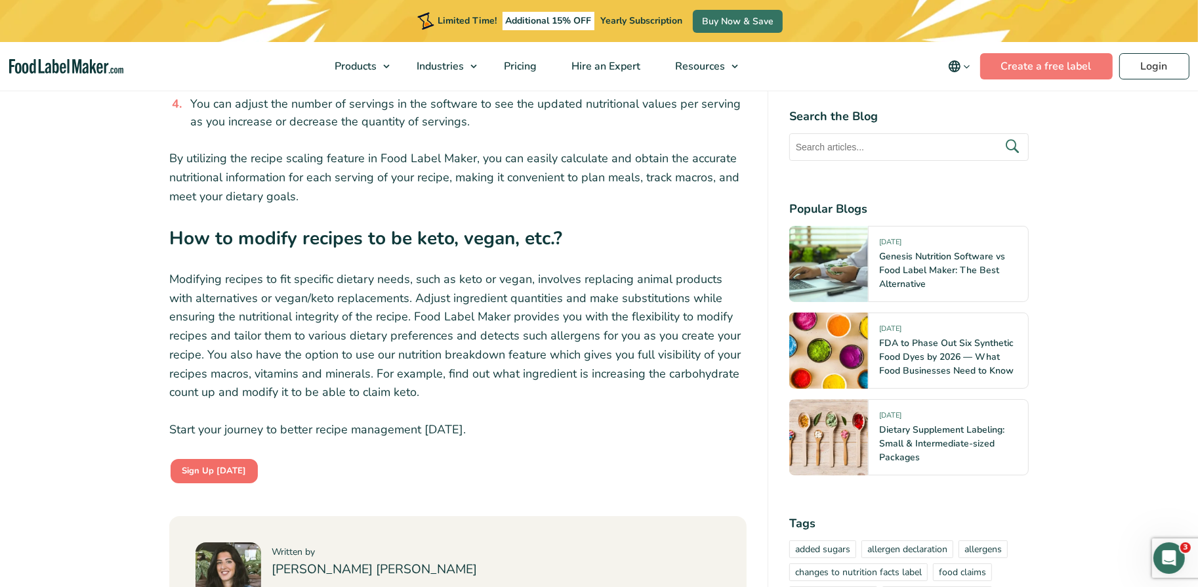
click at [240, 349] on p "Modifying recipes to fit specific dietary needs, such as keto or vegan, involve…" at bounding box center [458, 336] width 578 height 133
click at [208, 457] on link "Sign Up Today" at bounding box center [214, 470] width 90 height 27
click at [211, 465] on strong "Sign Up Today" at bounding box center [214, 471] width 64 height 12
click at [226, 465] on strong "Sign Up Today" at bounding box center [214, 471] width 64 height 12
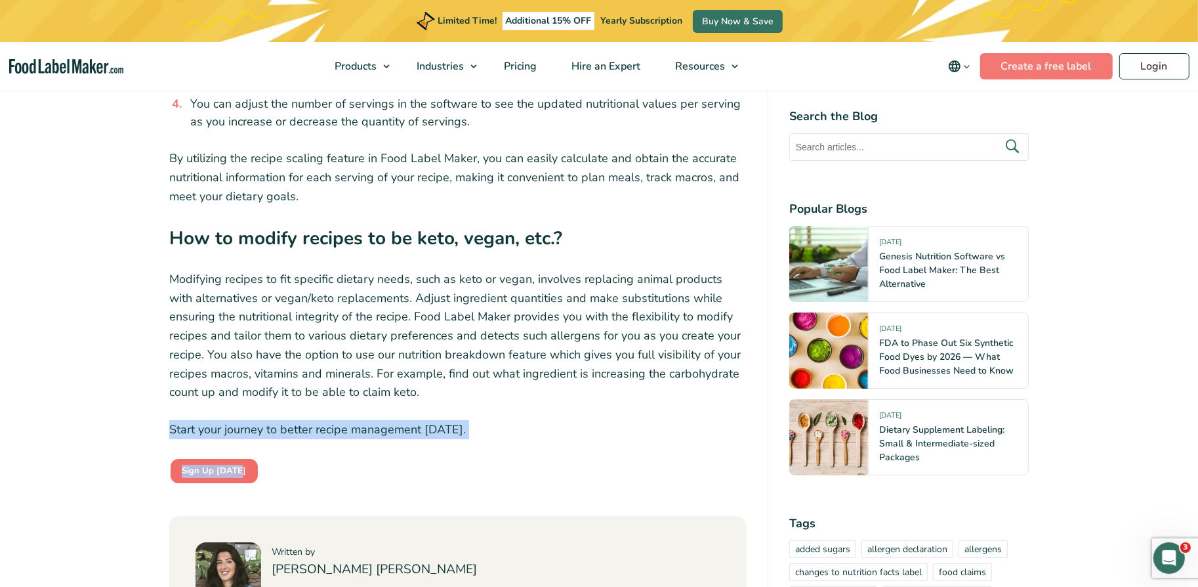
drag, startPoint x: 280, startPoint y: 423, endPoint x: 166, endPoint y: 379, distance: 122.4
copy div "Start your journey to better recipe management today. Sign Up Today"
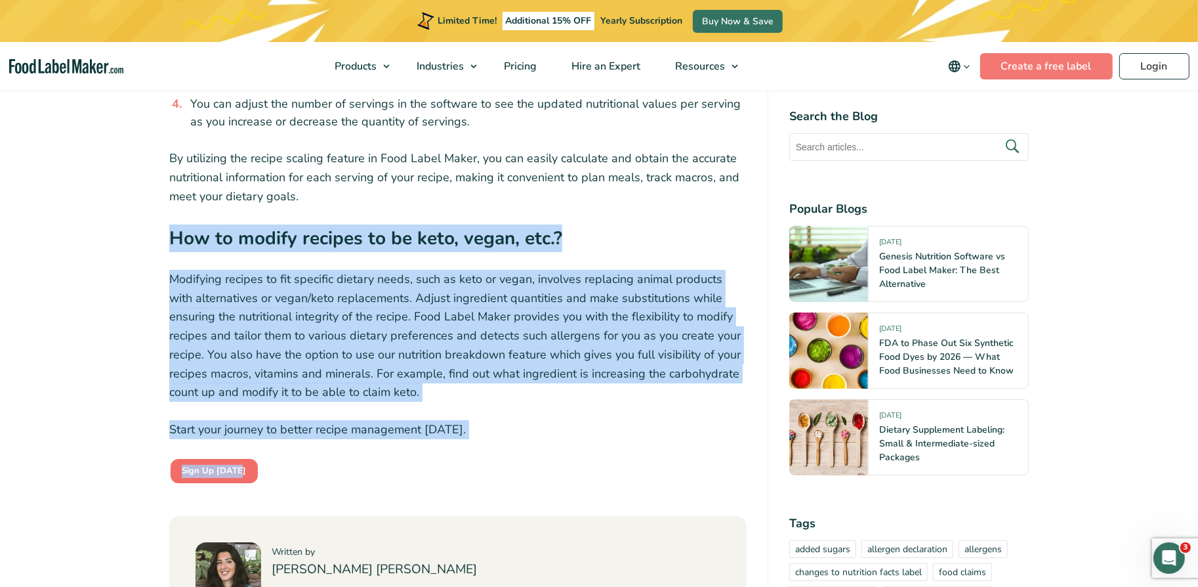
drag, startPoint x: 266, startPoint y: 419, endPoint x: 165, endPoint y: 184, distance: 256.4
copy div "How to modify recipes to be keto, vegan, etc.? Modifying recipes to fit specifi…"
click at [287, 270] on p "Modifying recipes to fit specific dietary needs, such as keto or vegan, involve…" at bounding box center [458, 336] width 578 height 133
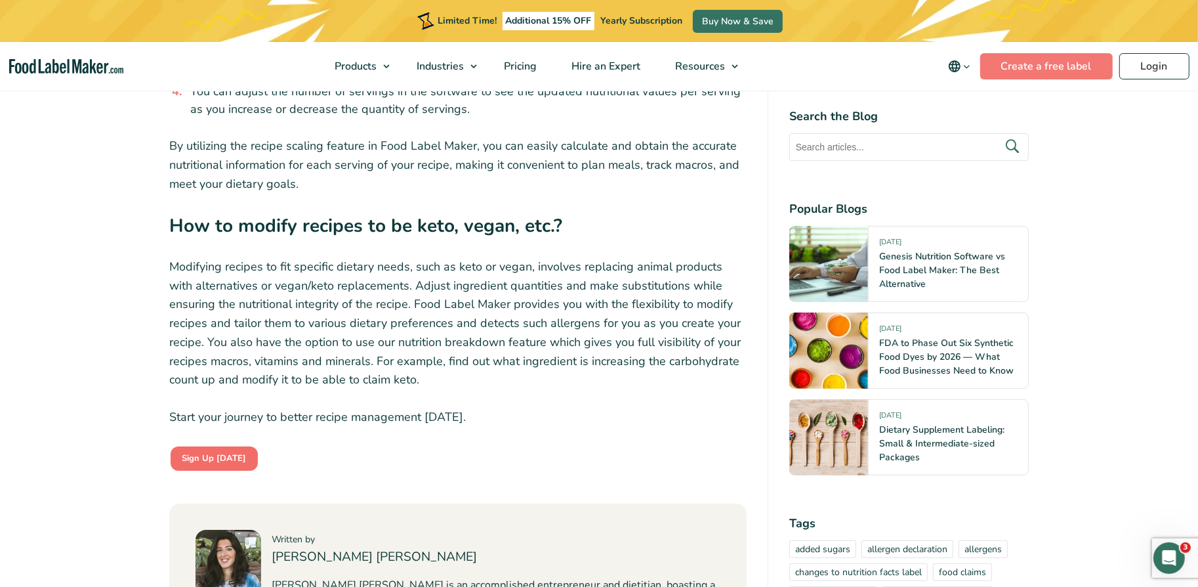
scroll to position [4825, 0]
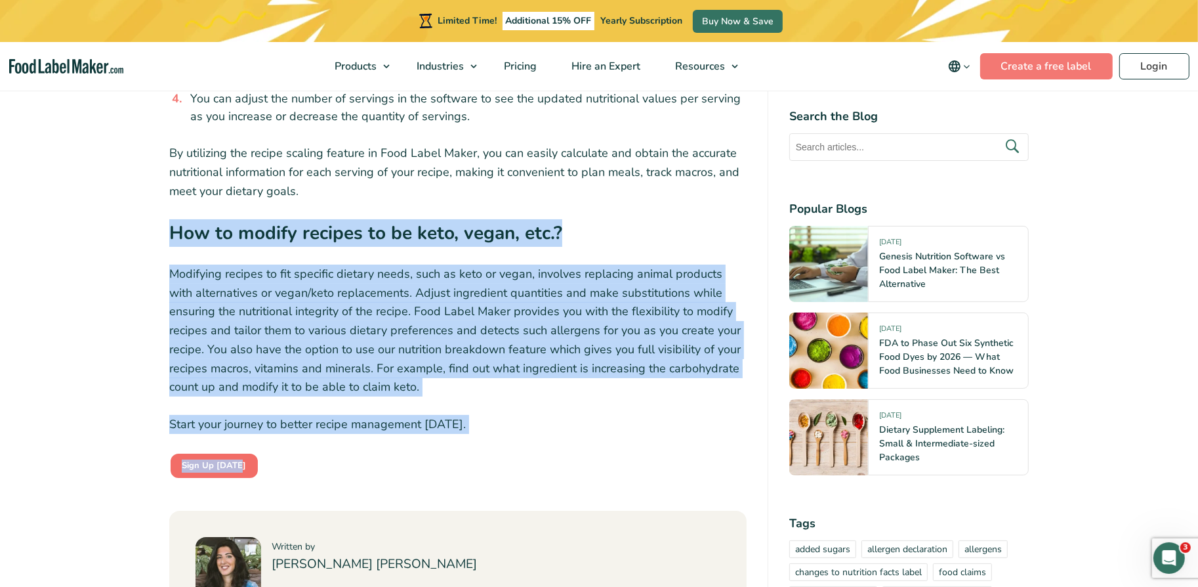
drag, startPoint x: 264, startPoint y: 424, endPoint x: 146, endPoint y: 171, distance: 279.3
copy div "How to modify recipes to be keto, vegan, etc.? Modifying recipes to fit specifi…"
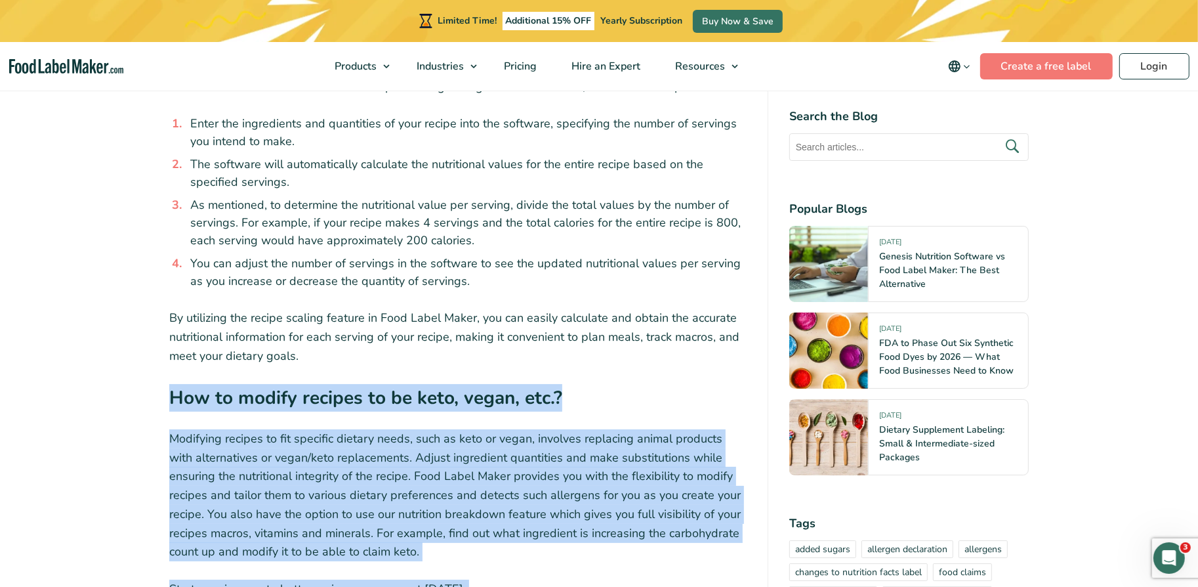
scroll to position [4724, 0]
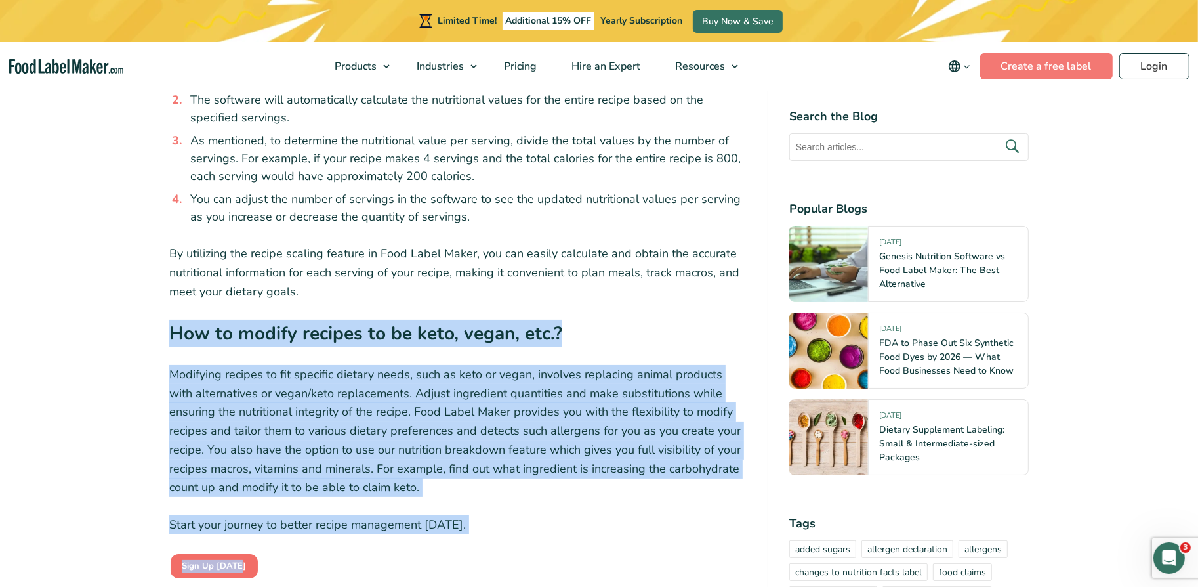
click at [261, 245] on p "By utilizing the recipe scaling feature in Food Label Maker, you can easily cal…" at bounding box center [458, 272] width 578 height 56
